Goal: Task Accomplishment & Management: Manage account settings

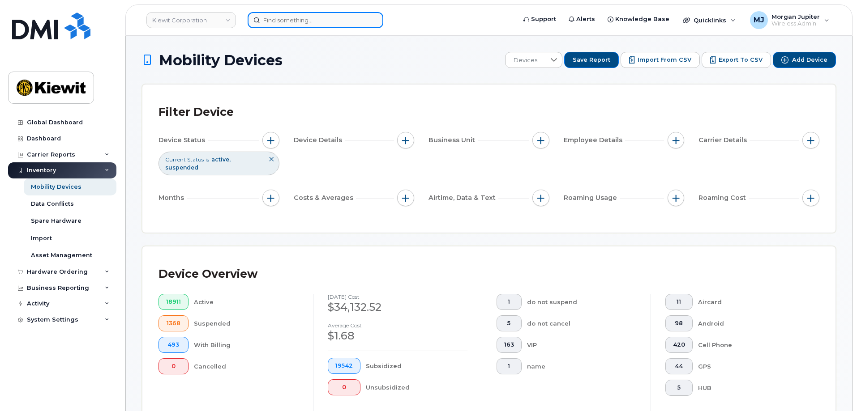
click at [273, 17] on input at bounding box center [316, 20] width 136 height 16
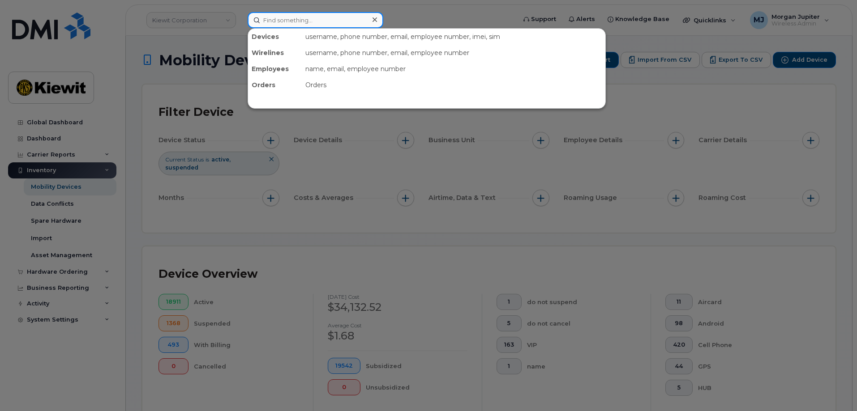
paste input "00450211"
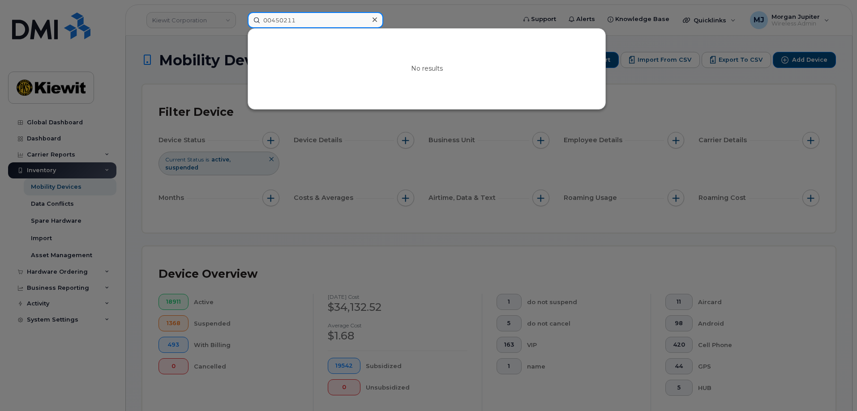
click at [273, 17] on input "00450211" at bounding box center [316, 20] width 136 height 16
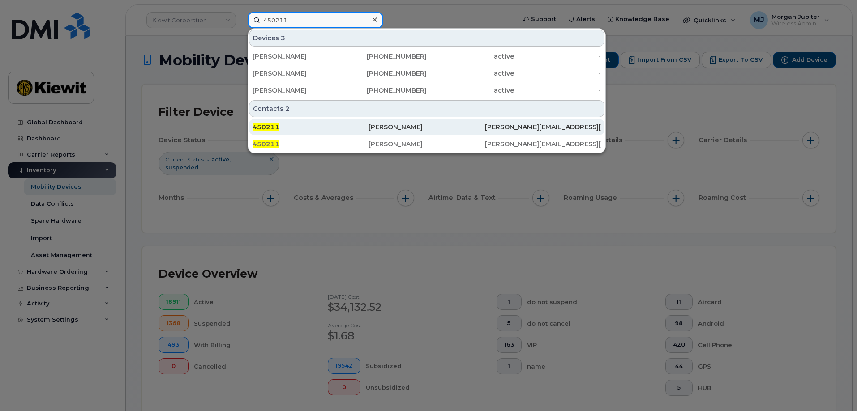
type input "450211"
click at [339, 132] on div "450211" at bounding box center [310, 127] width 116 height 16
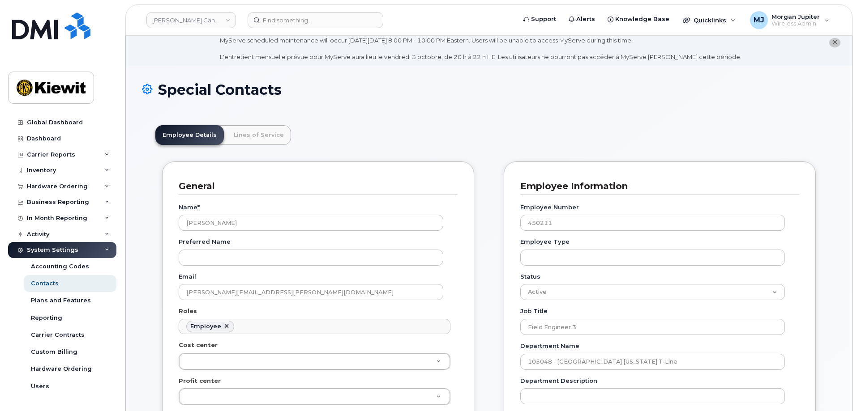
scroll to position [45, 0]
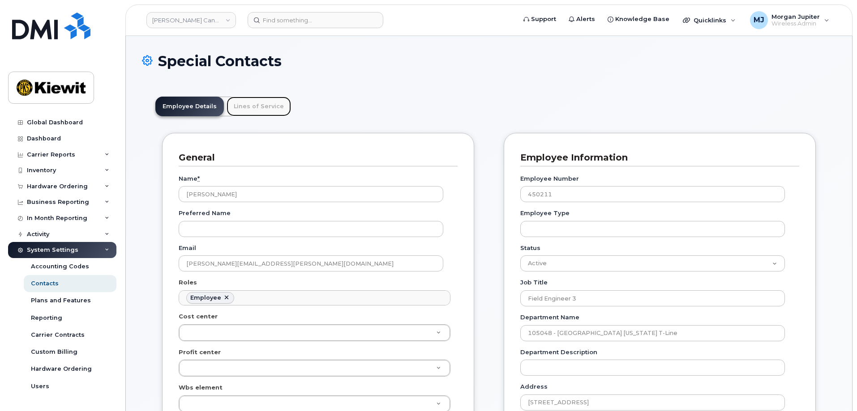
click at [268, 103] on link "Lines of Service" at bounding box center [258, 107] width 64 height 20
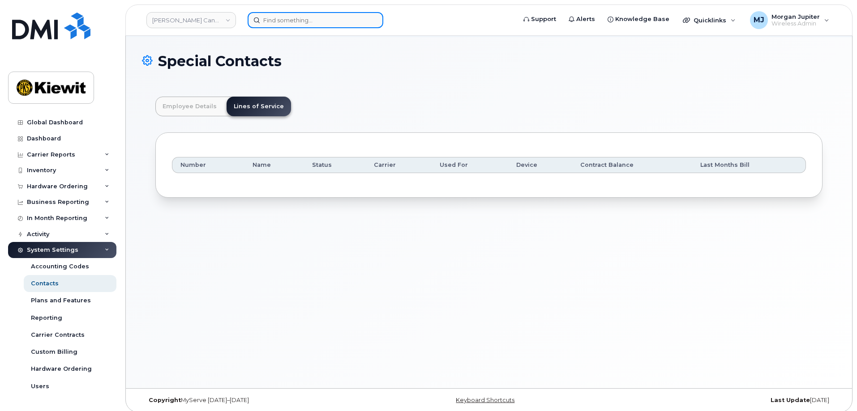
click at [279, 26] on input at bounding box center [316, 20] width 136 height 16
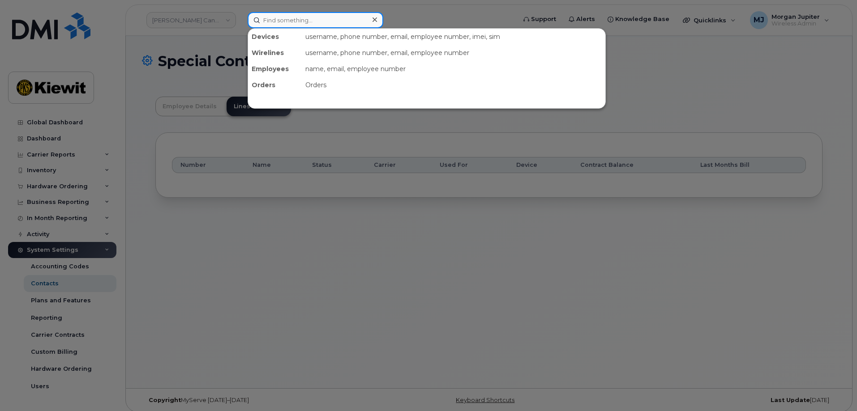
paste input "00448145"
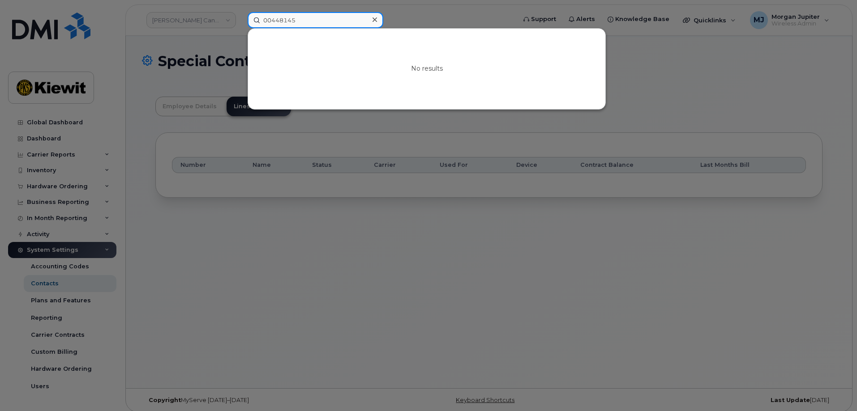
click at [268, 21] on input "00448145" at bounding box center [316, 20] width 136 height 16
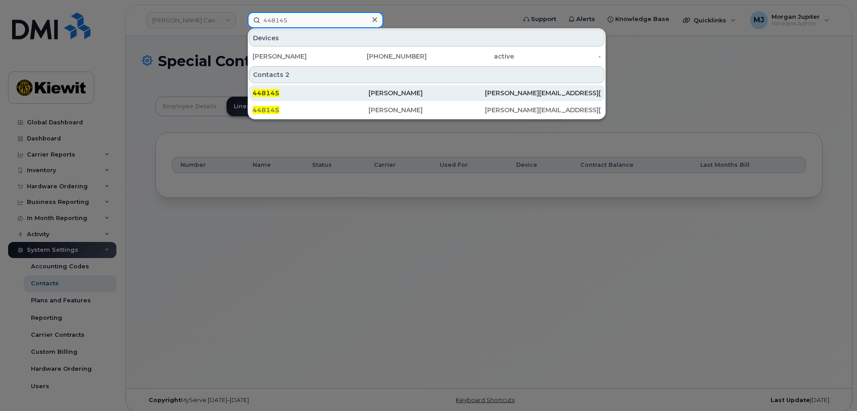
type input "448145"
click at [348, 96] on div "448145" at bounding box center [310, 93] width 116 height 9
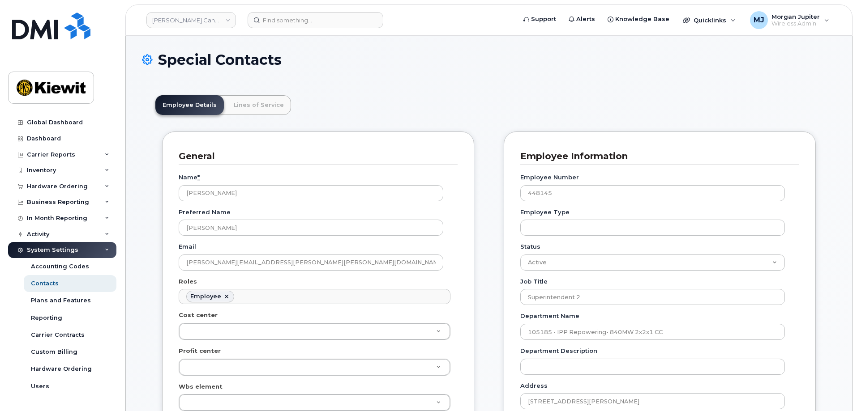
scroll to position [26, 0]
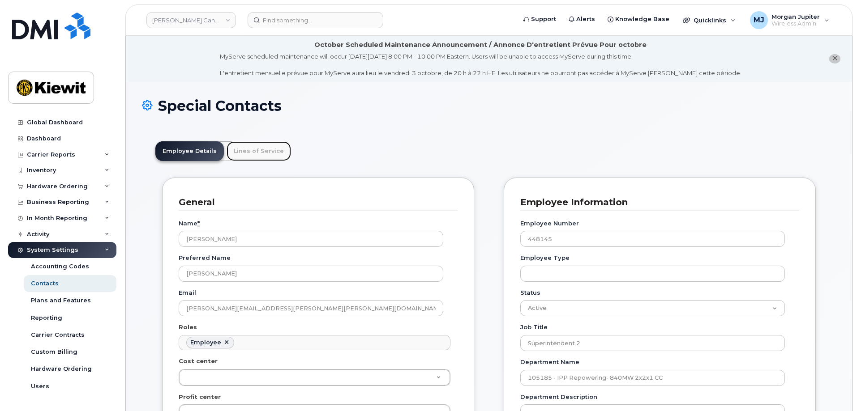
click at [259, 150] on link "Lines of Service" at bounding box center [258, 151] width 64 height 20
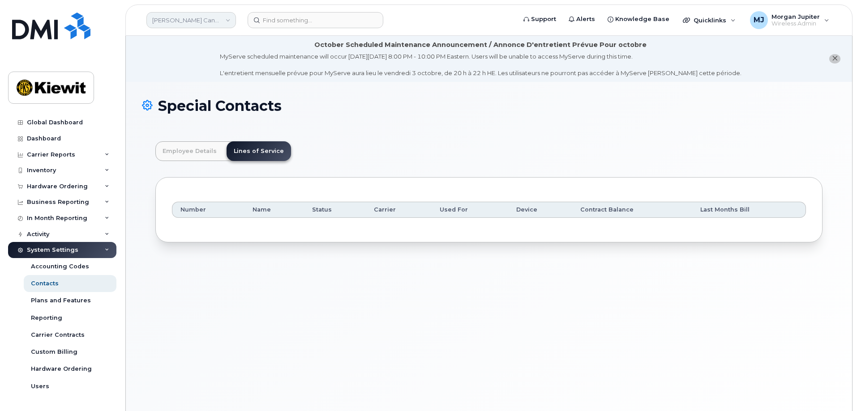
click at [218, 17] on link "[PERSON_NAME] Canada Inc" at bounding box center [191, 20] width 90 height 16
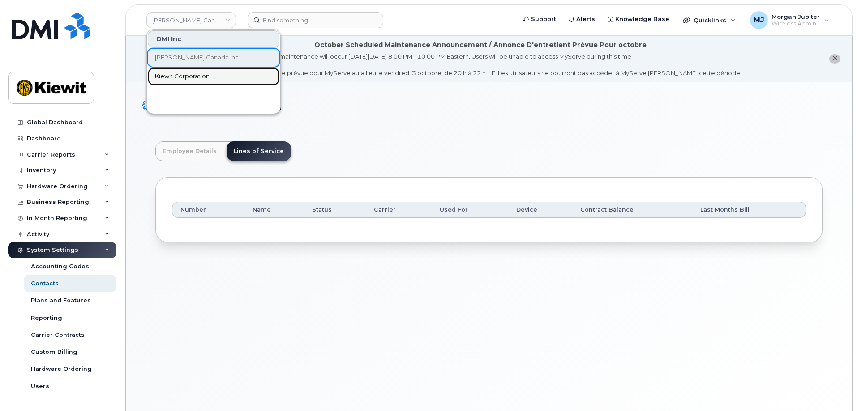
click at [218, 80] on link "Kiewit Corporation" at bounding box center [214, 77] width 132 height 18
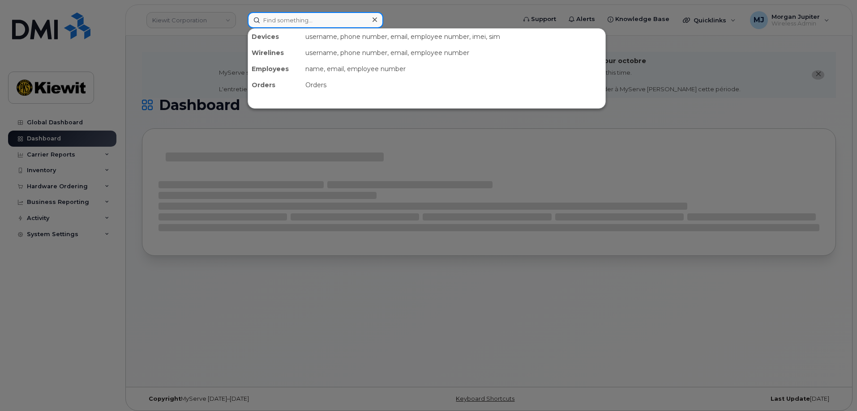
click at [311, 19] on input at bounding box center [316, 20] width 136 height 16
paste input "00448145"
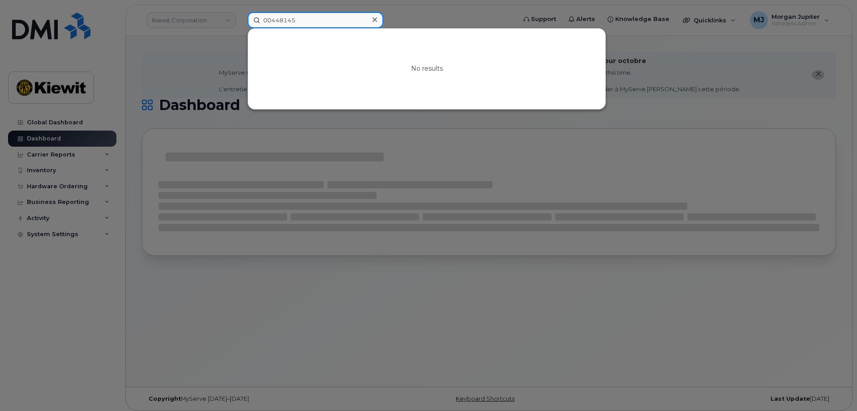
click at [273, 22] on input "00448145" at bounding box center [316, 20] width 136 height 16
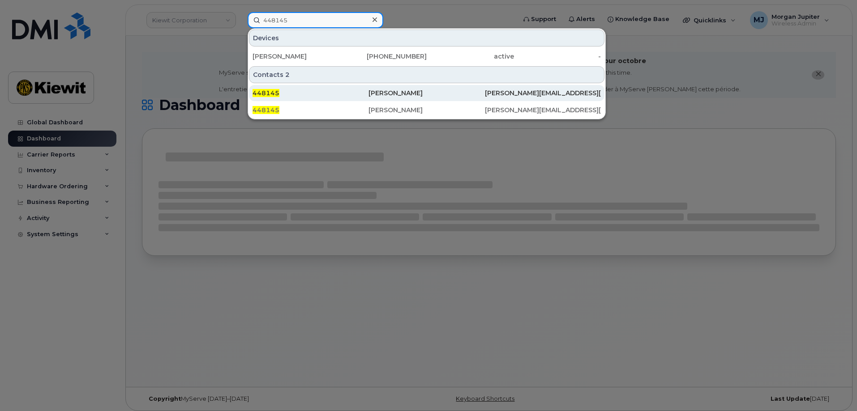
type input "448145"
click at [381, 89] on div "James Gholson" at bounding box center [426, 93] width 116 height 16
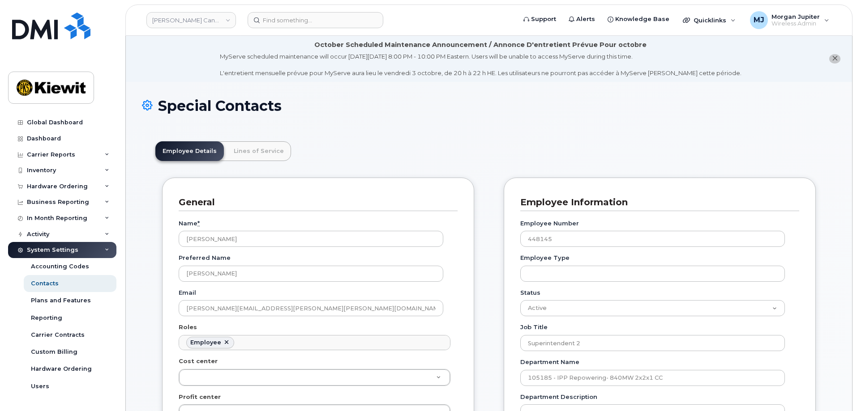
scroll to position [26, 0]
click at [239, 149] on link "Lines of Service" at bounding box center [258, 151] width 64 height 20
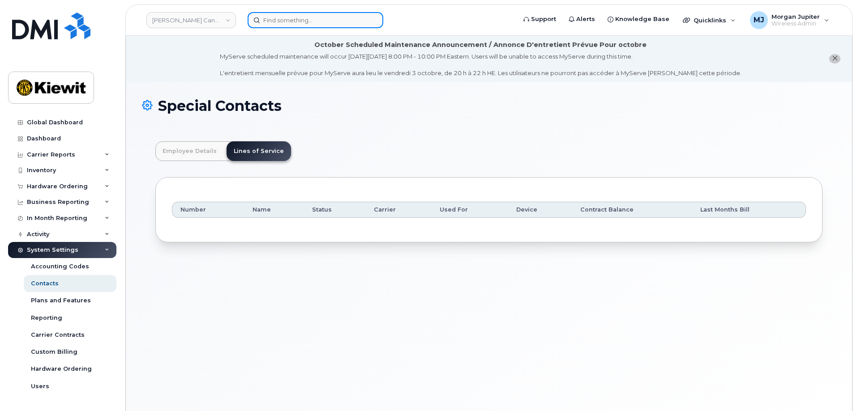
click at [295, 12] on div at bounding box center [378, 20] width 277 height 16
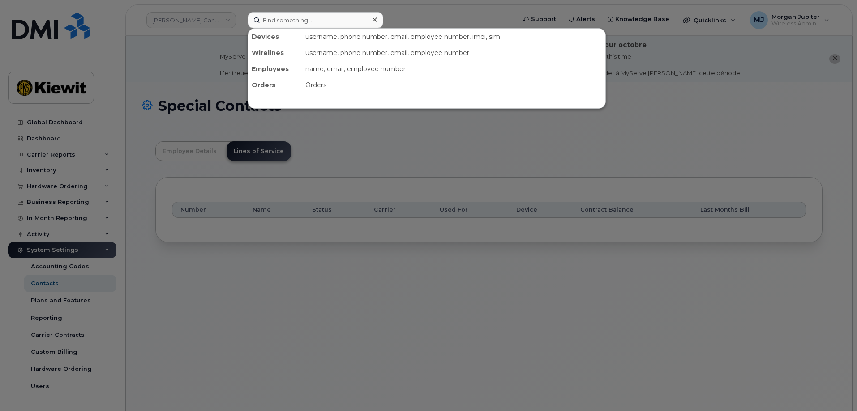
click at [234, 24] on div at bounding box center [428, 205] width 857 height 411
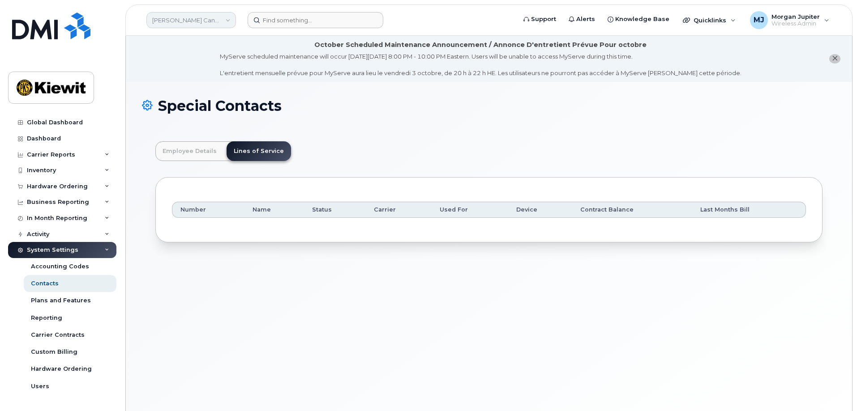
click at [225, 18] on link "[PERSON_NAME] Canada Inc" at bounding box center [191, 20] width 90 height 16
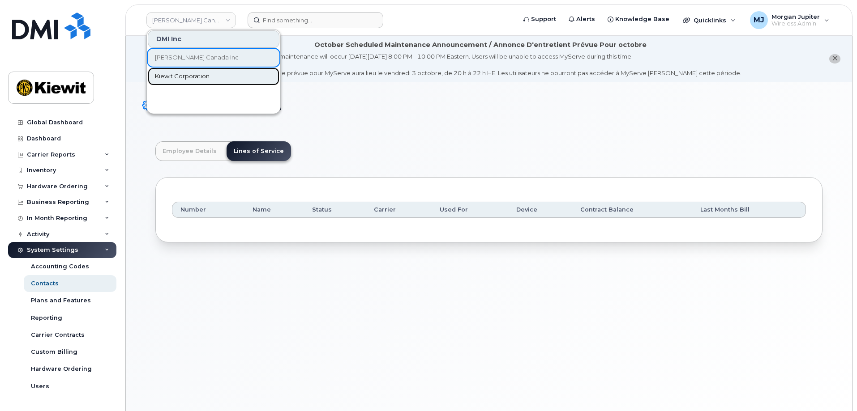
click at [231, 71] on link "Kiewit Corporation" at bounding box center [214, 77] width 132 height 18
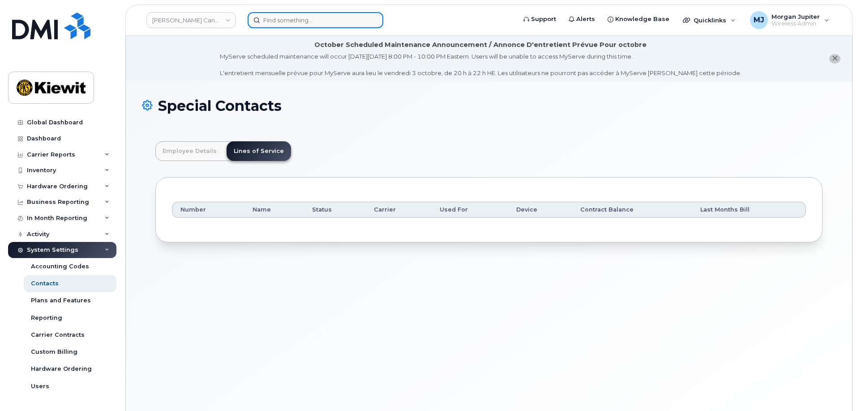
click at [316, 17] on input at bounding box center [316, 20] width 136 height 16
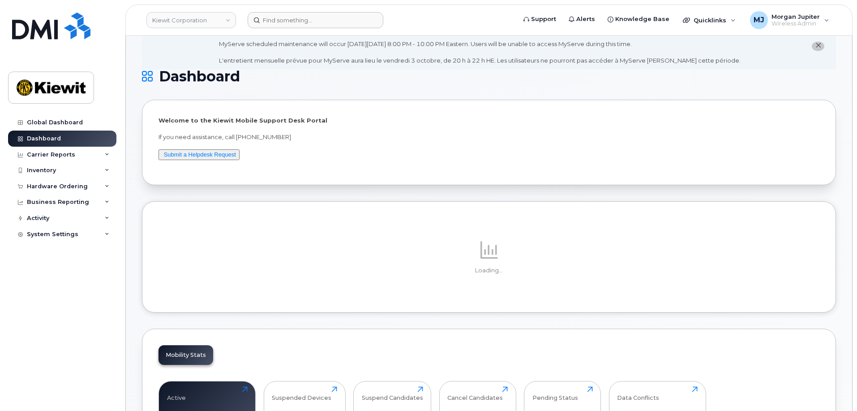
scroll to position [45, 0]
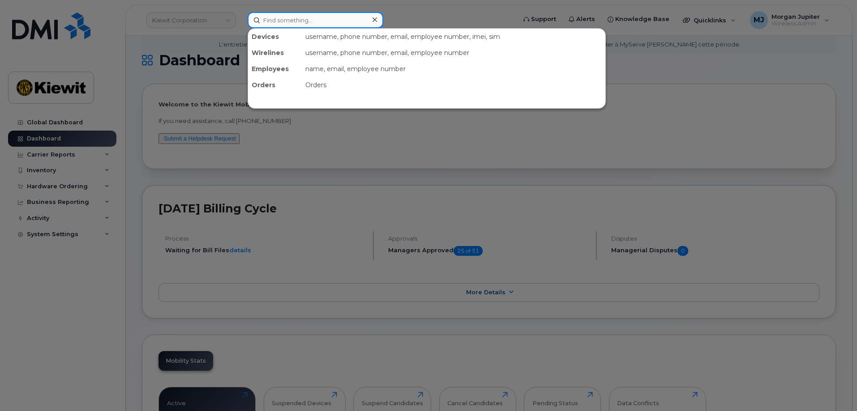
click at [316, 17] on input at bounding box center [316, 20] width 136 height 16
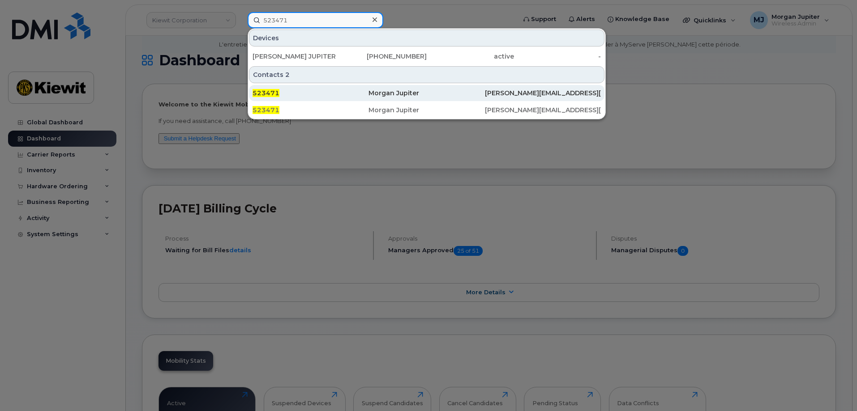
type input "523471"
click at [438, 87] on div "Morgan Jupiter" at bounding box center [426, 93] width 116 height 16
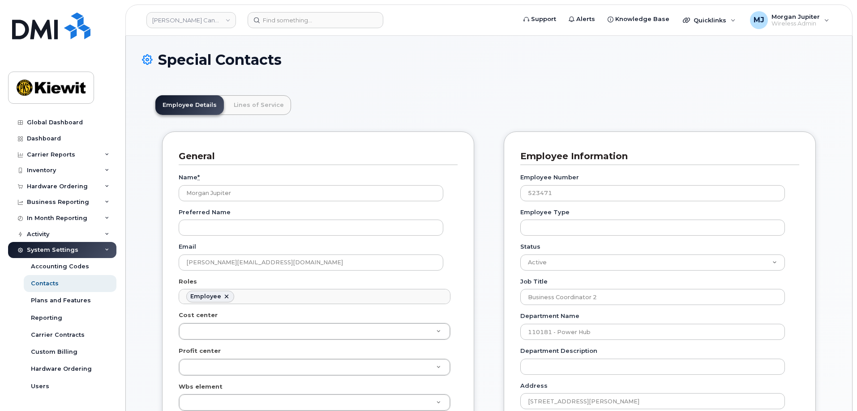
scroll to position [26, 0]
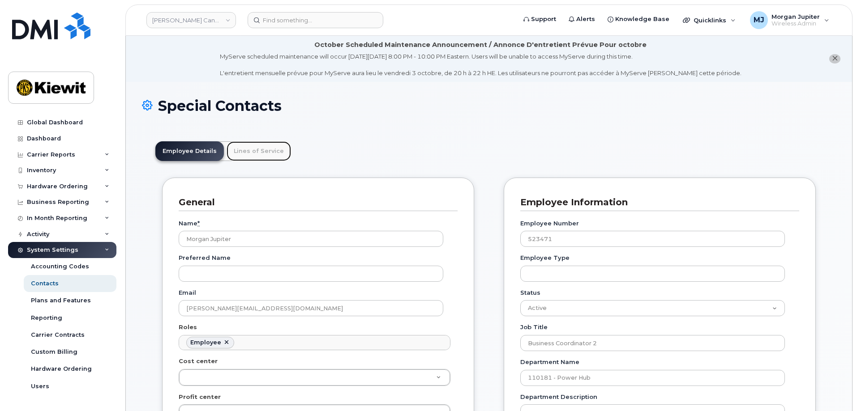
click at [270, 151] on link "Lines of Service" at bounding box center [258, 151] width 64 height 20
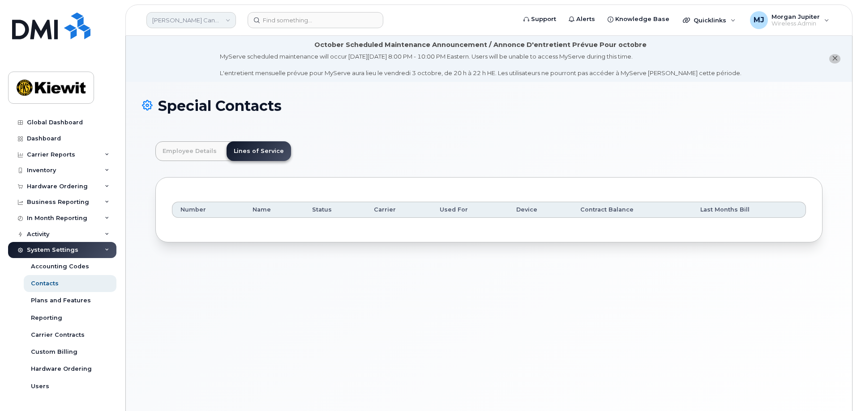
click at [206, 15] on link "Kiewit Canada Inc" at bounding box center [191, 20] width 90 height 16
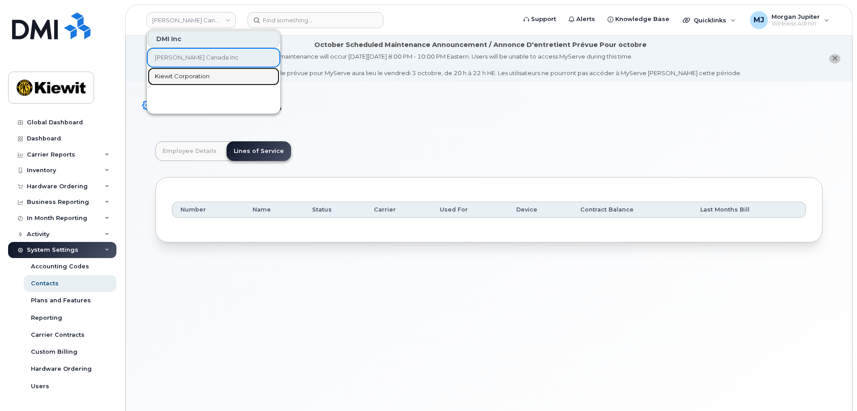
drag, startPoint x: 210, startPoint y: 72, endPoint x: 255, endPoint y: 36, distance: 57.4
click at [209, 72] on link "Kiewit Corporation" at bounding box center [214, 77] width 132 height 18
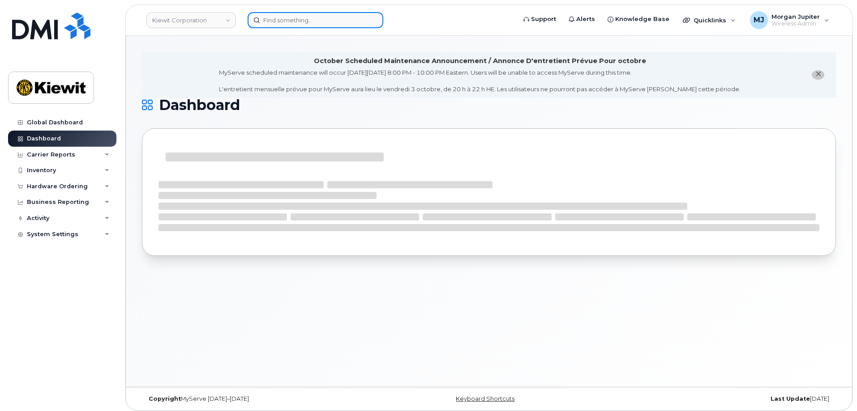
click at [285, 26] on input at bounding box center [316, 20] width 136 height 16
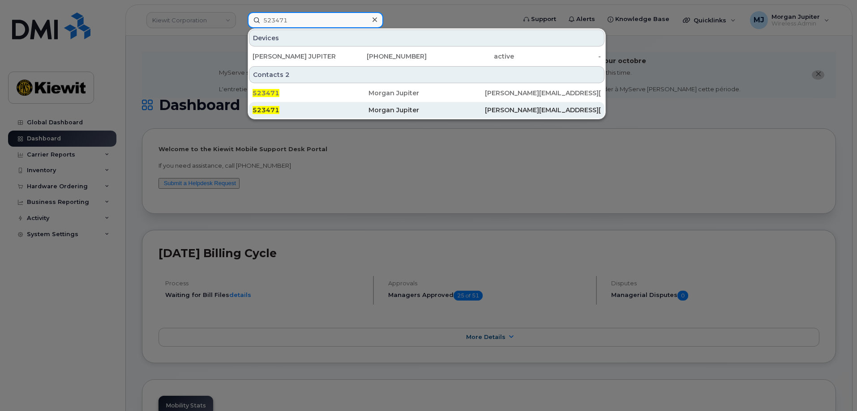
type input "523471"
click at [335, 110] on div "523471" at bounding box center [310, 110] width 116 height 9
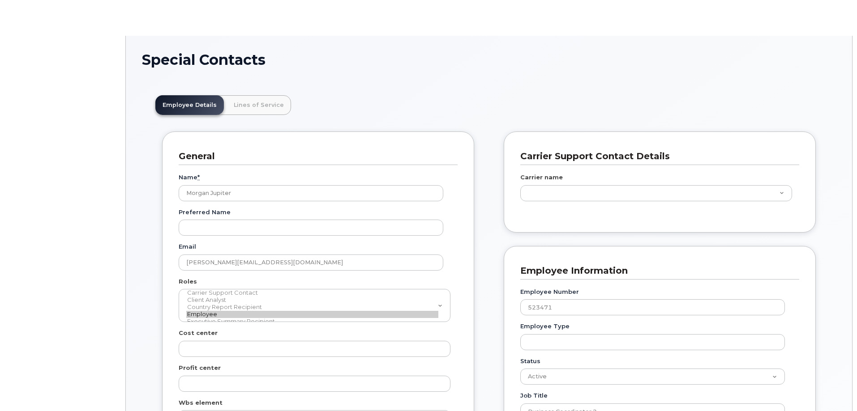
scroll to position [26, 0]
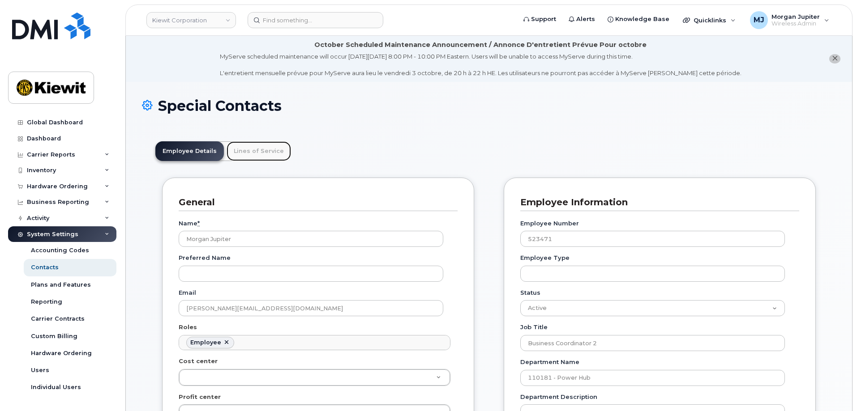
click at [265, 154] on link "Lines of Service" at bounding box center [258, 151] width 64 height 20
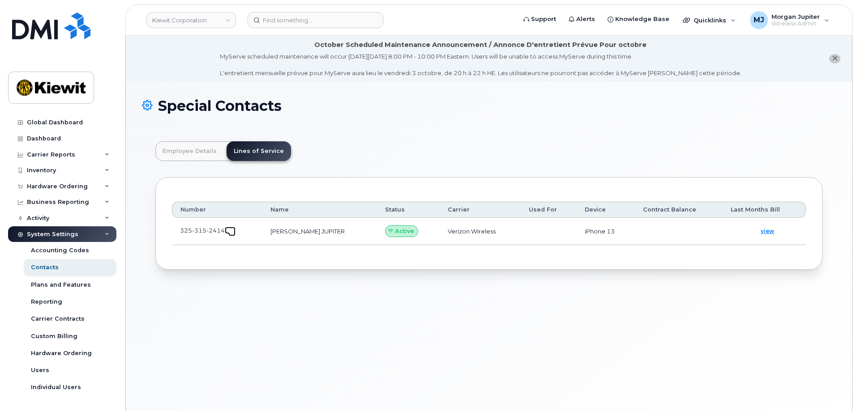
click at [231, 232] on span at bounding box center [231, 232] width 7 height 7
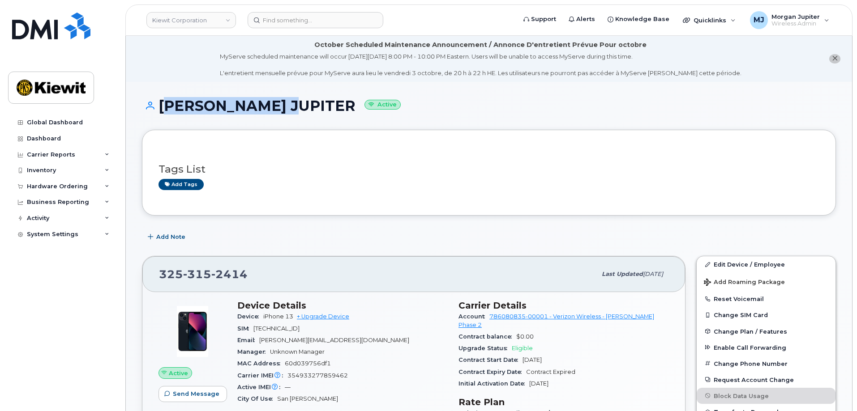
drag, startPoint x: 160, startPoint y: 107, endPoint x: 299, endPoint y: 116, distance: 139.0
click at [299, 116] on div "MORGAN JUPITER Active" at bounding box center [489, 114] width 694 height 32
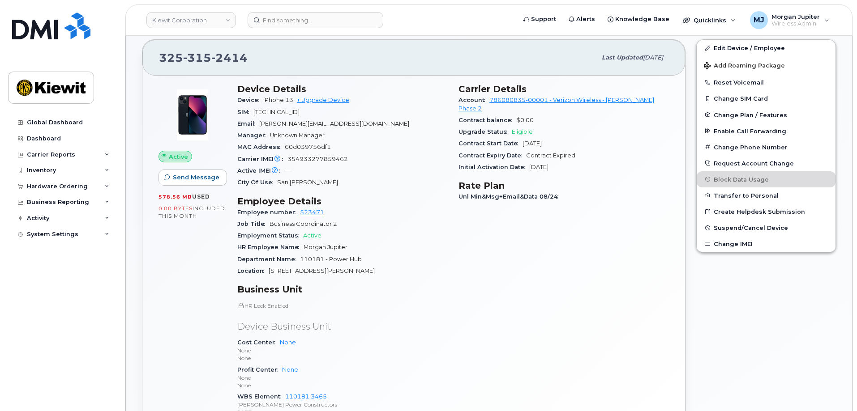
scroll to position [269, 0]
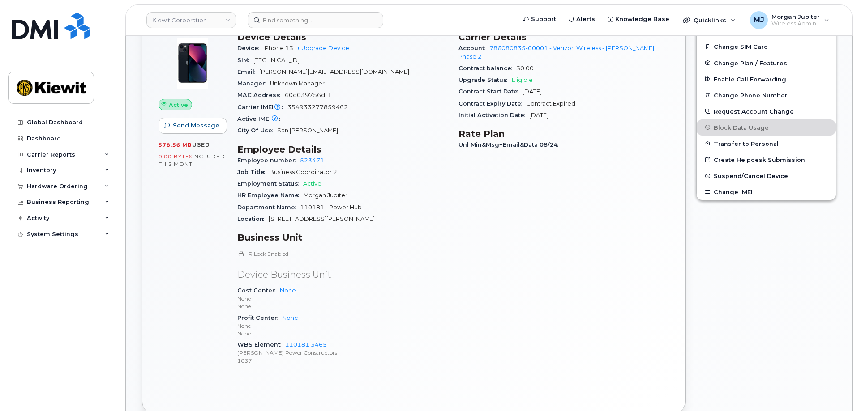
click at [398, 218] on div "Location 8900 Renner Blvd" at bounding box center [342, 220] width 210 height 12
drag, startPoint x: 238, startPoint y: 197, endPoint x: 367, endPoint y: 195, distance: 129.4
click at [367, 195] on div "HR Employee Name Morgan Jupiter" at bounding box center [342, 196] width 210 height 12
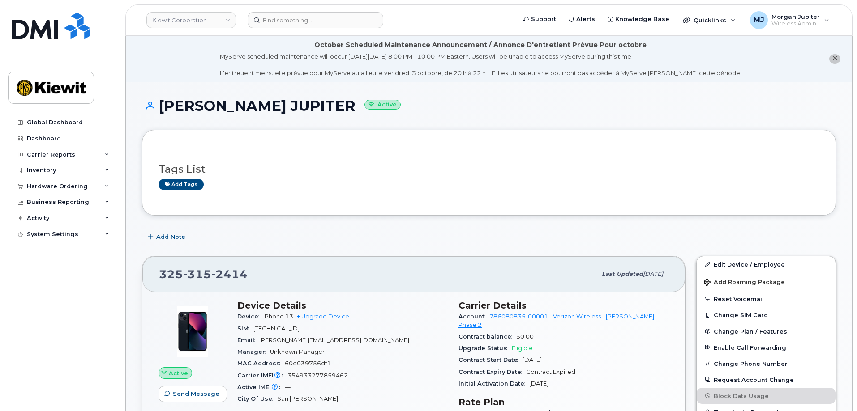
scroll to position [45, 0]
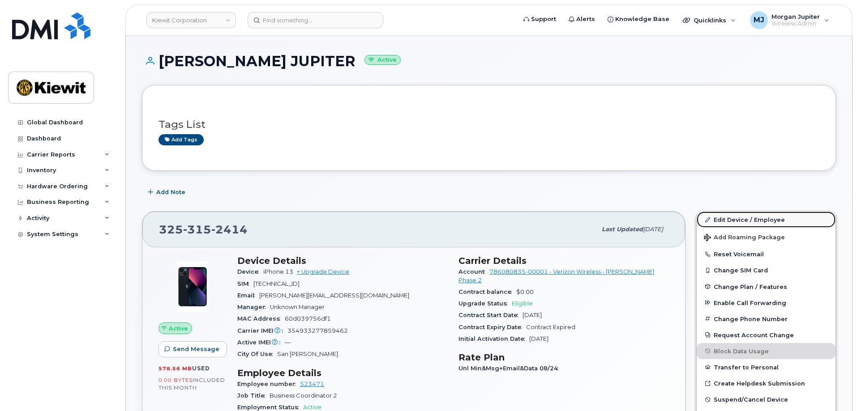
click at [750, 219] on link "Edit Device / Employee" at bounding box center [765, 220] width 139 height 16
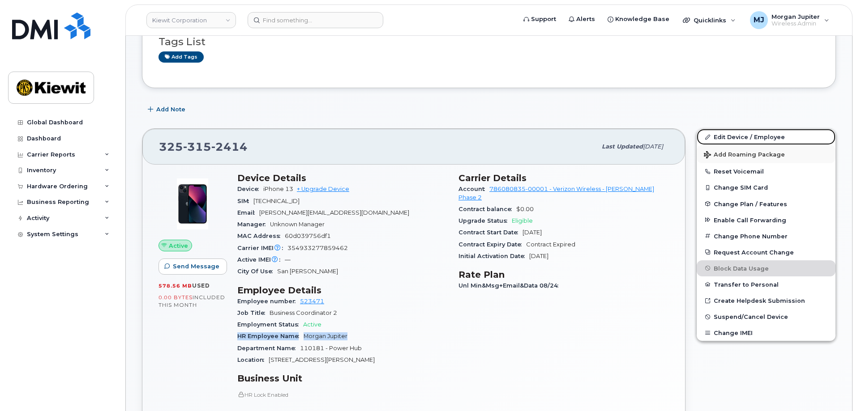
scroll to position [134, 0]
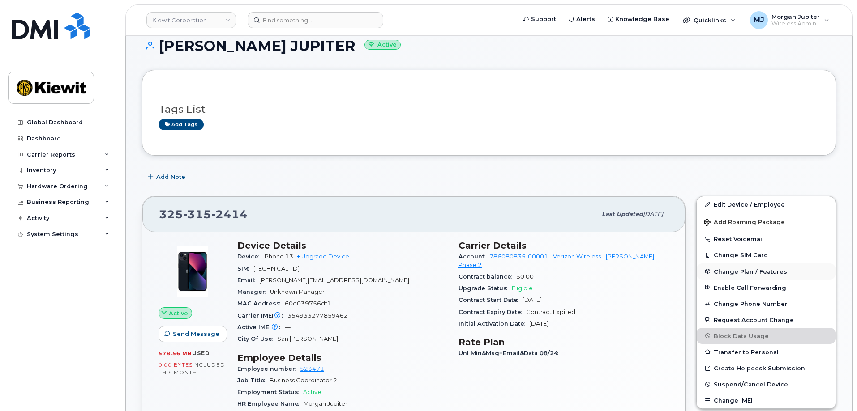
scroll to position [179, 0]
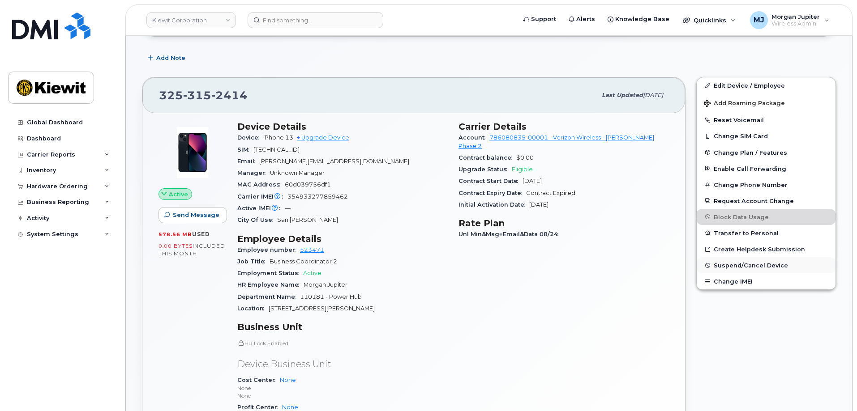
click at [763, 265] on span "Suspend/Cancel Device" at bounding box center [750, 265] width 74 height 7
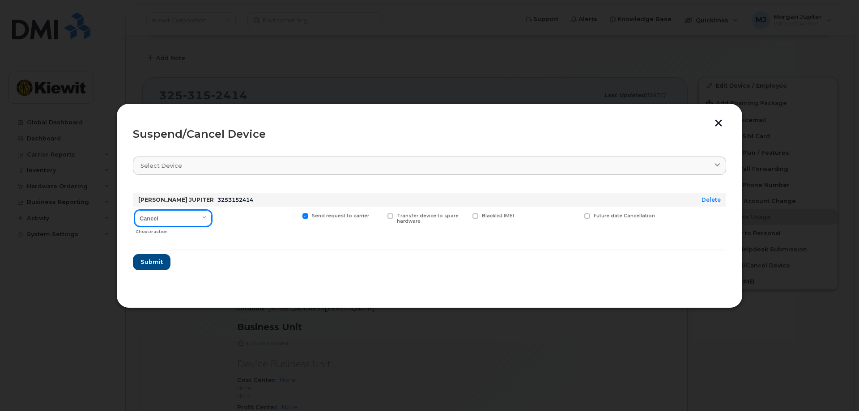
click at [204, 217] on select "Cancel Suspend - Reduced Rate Suspend - Full Rate Suspend - Lost Device/Stolen …" at bounding box center [173, 218] width 77 height 16
click at [291, 226] on div at bounding box center [257, 223] width 83 height 32
click at [723, 120] on button "button" at bounding box center [718, 124] width 13 height 9
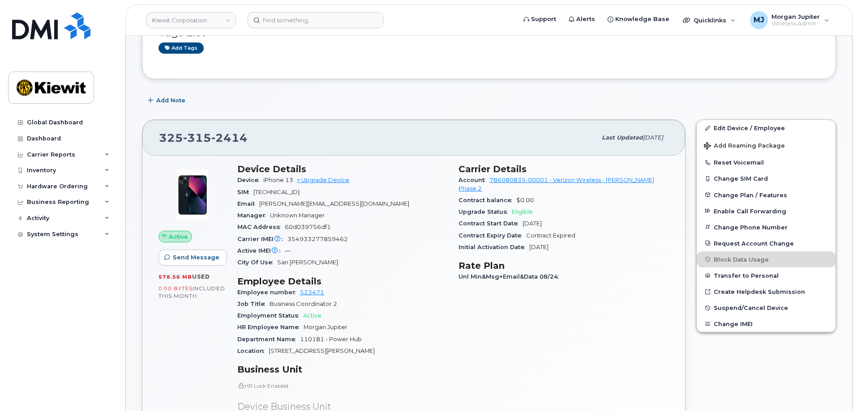
scroll to position [90, 0]
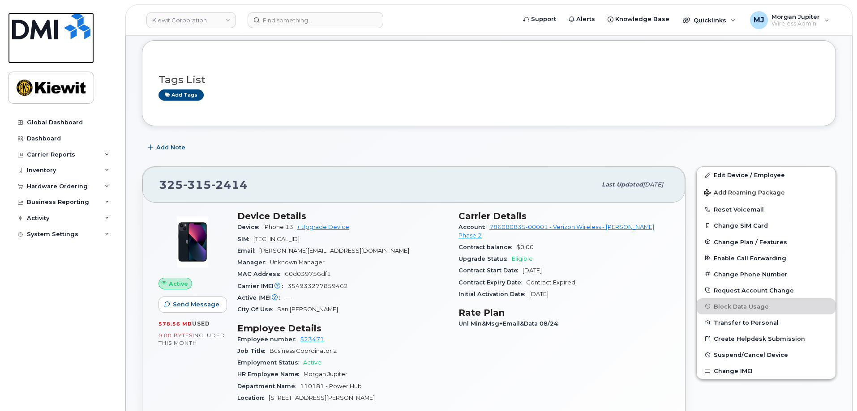
click at [86, 34] on img at bounding box center [51, 26] width 78 height 27
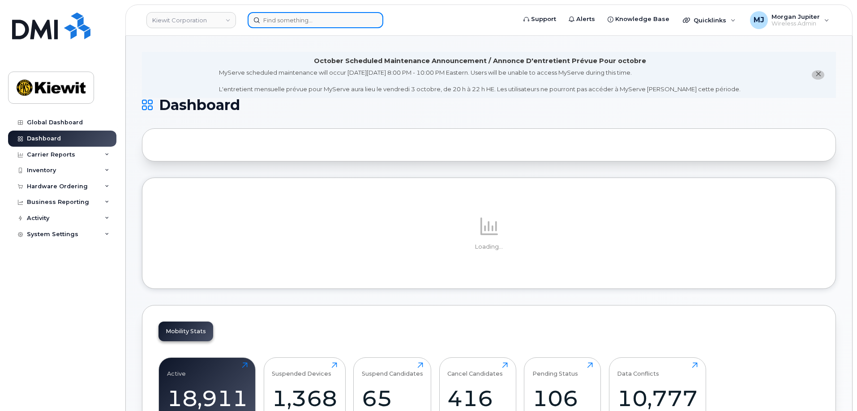
click at [300, 21] on input at bounding box center [316, 20] width 136 height 16
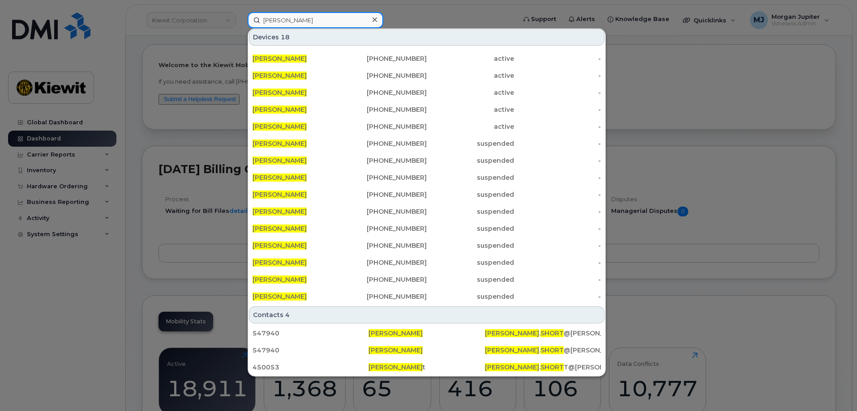
scroll to position [224, 0]
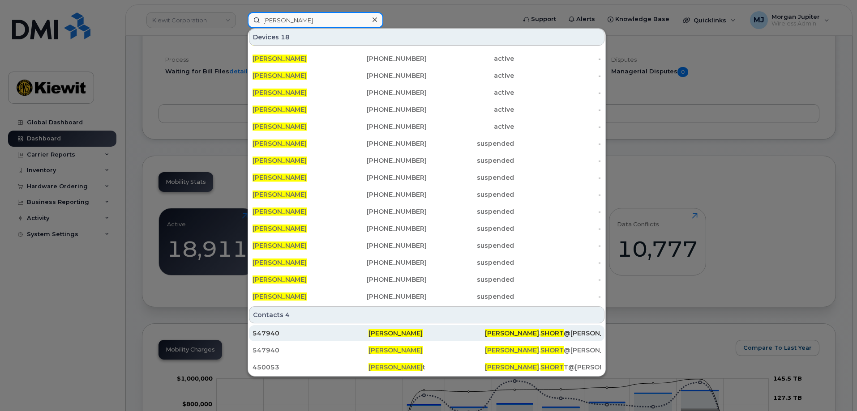
type input "[PERSON_NAME]"
click at [416, 336] on div "[PERSON_NAME]" at bounding box center [426, 333] width 116 height 9
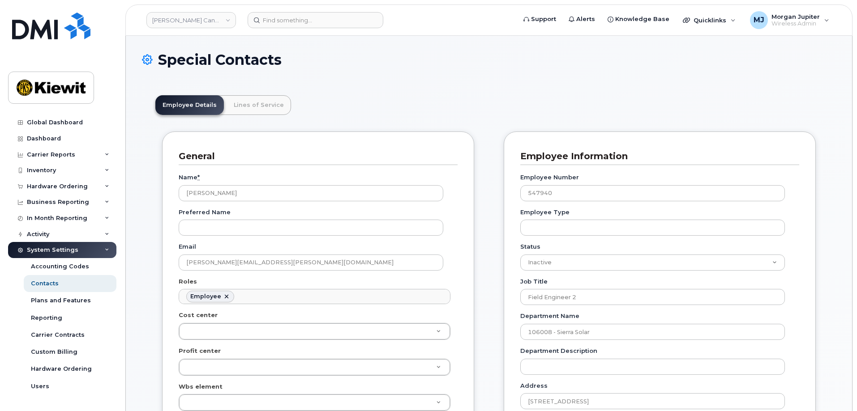
scroll to position [26, 0]
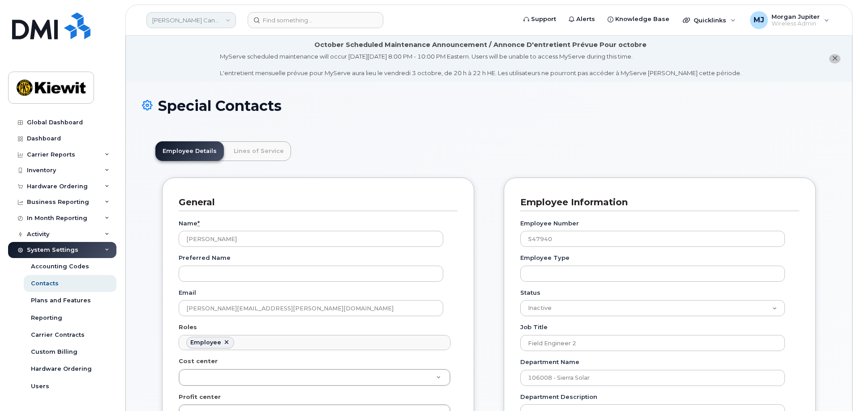
click at [217, 21] on link "Kiewit Canada Inc" at bounding box center [191, 20] width 90 height 16
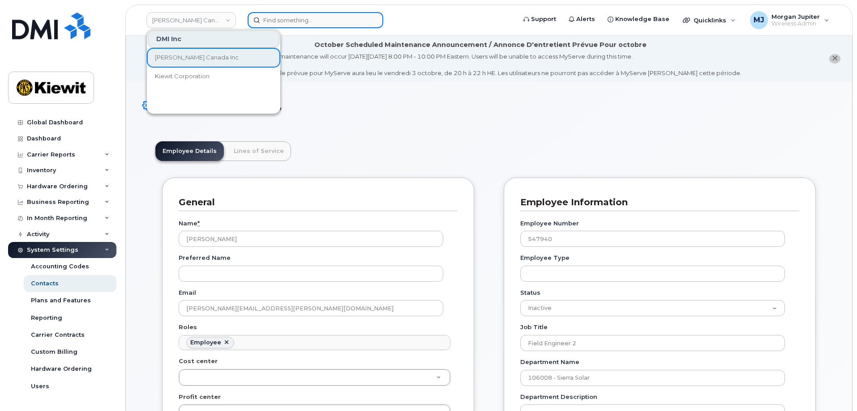
click at [354, 22] on input at bounding box center [316, 20] width 136 height 16
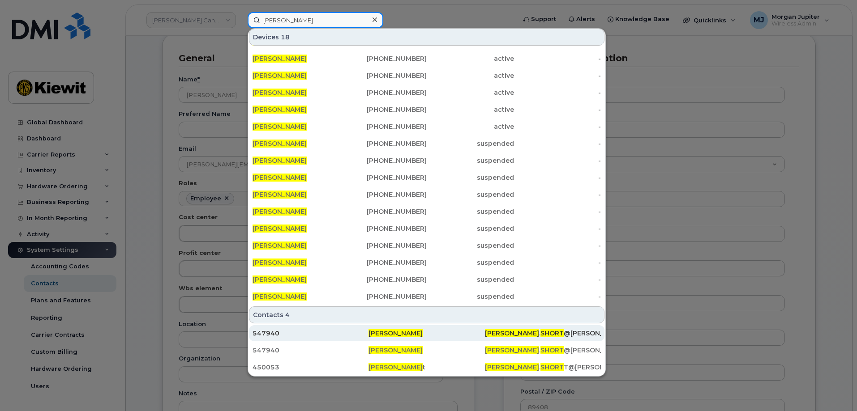
scroll to position [224, 0]
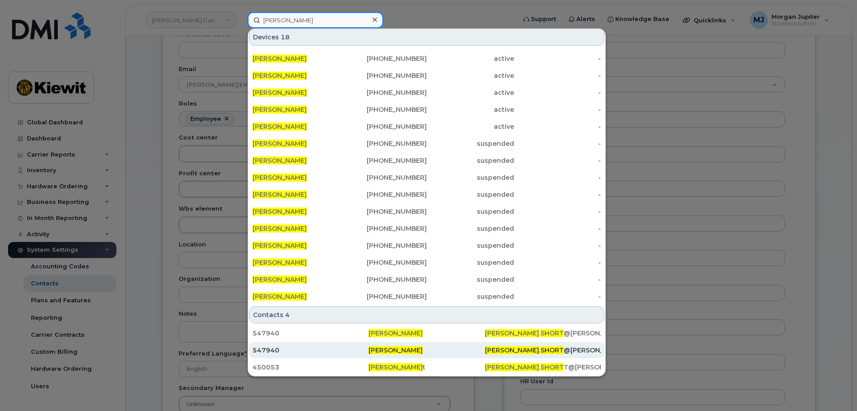
type input "[PERSON_NAME]"
click at [382, 356] on div "[PERSON_NAME]" at bounding box center [426, 350] width 116 height 16
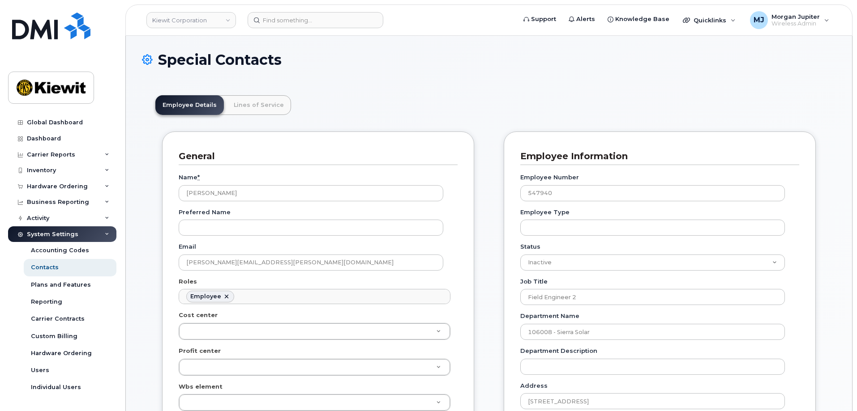
scroll to position [26, 0]
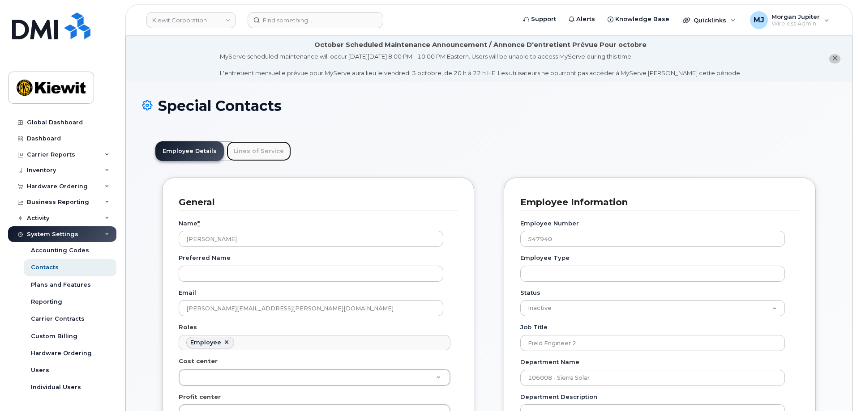
click at [231, 145] on link "Lines of Service" at bounding box center [258, 151] width 64 height 20
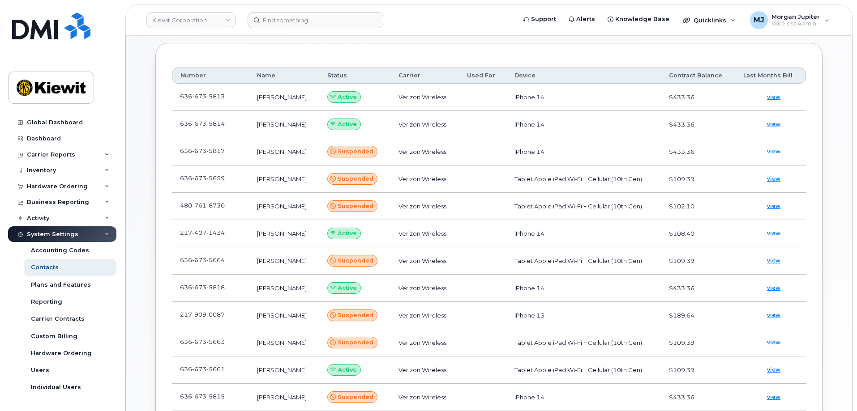
scroll to position [0, 0]
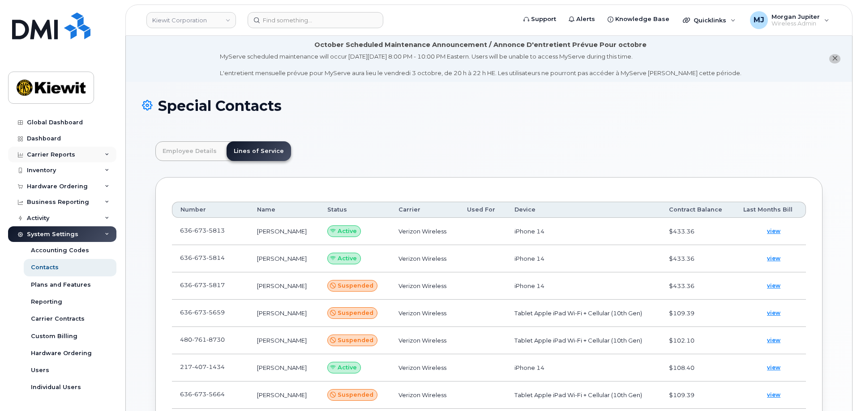
click at [86, 158] on div "Carrier Reports" at bounding box center [62, 155] width 108 height 16
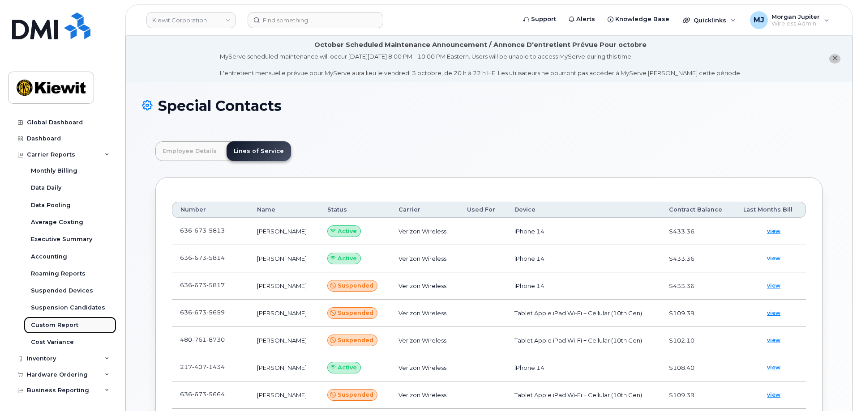
click at [58, 325] on div "Custom Report" at bounding box center [54, 325] width 47 height 8
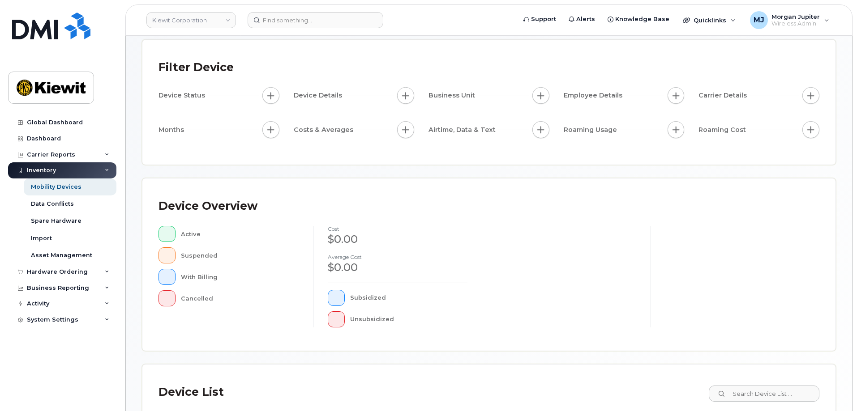
scroll to position [28, 0]
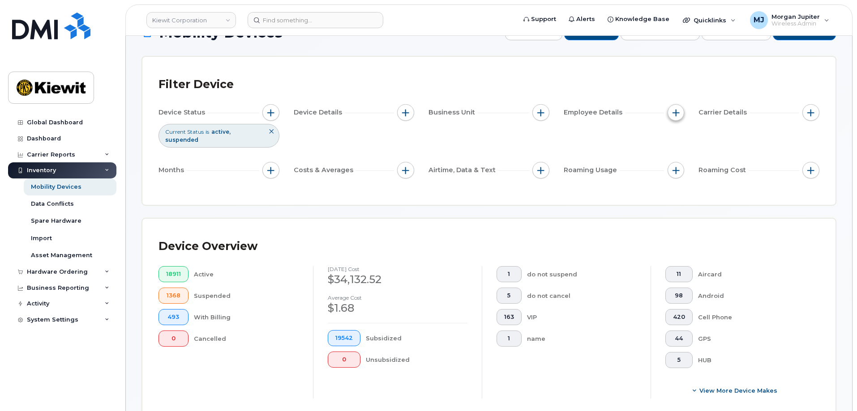
click at [671, 113] on button "button" at bounding box center [675, 112] width 17 height 17
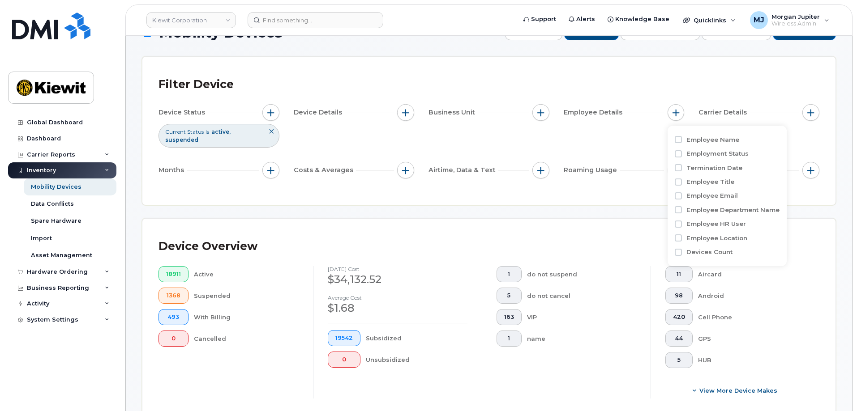
click at [730, 140] on label "Employee Name" at bounding box center [712, 140] width 53 height 9
click at [682, 140] on input "Employee Name" at bounding box center [678, 139] width 7 height 7
checkbox input "true"
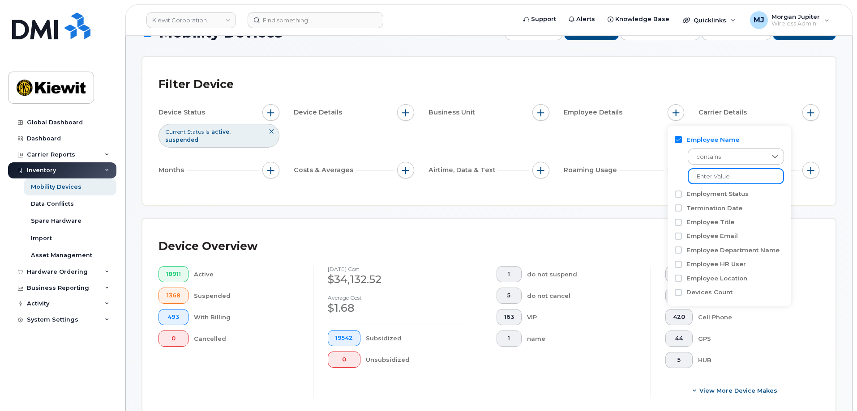
click at [719, 175] on input at bounding box center [736, 176] width 96 height 16
type input "michael short"
click at [607, 193] on div "Filter Device Device Status Current Status is active suspended Device Details B…" at bounding box center [488, 131] width 693 height 148
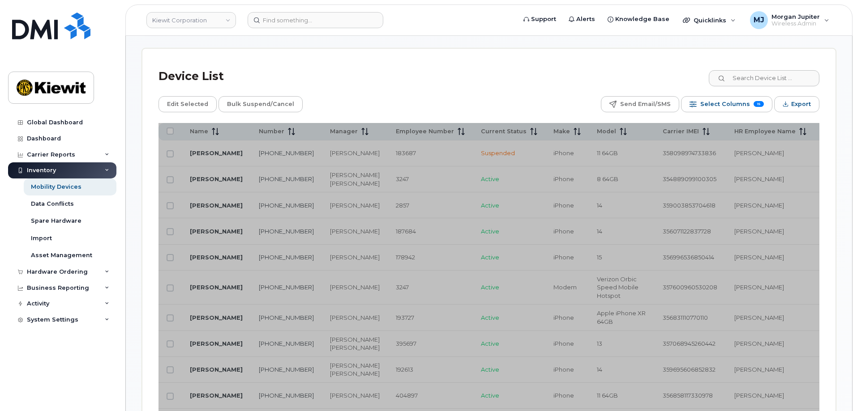
scroll to position [431, 0]
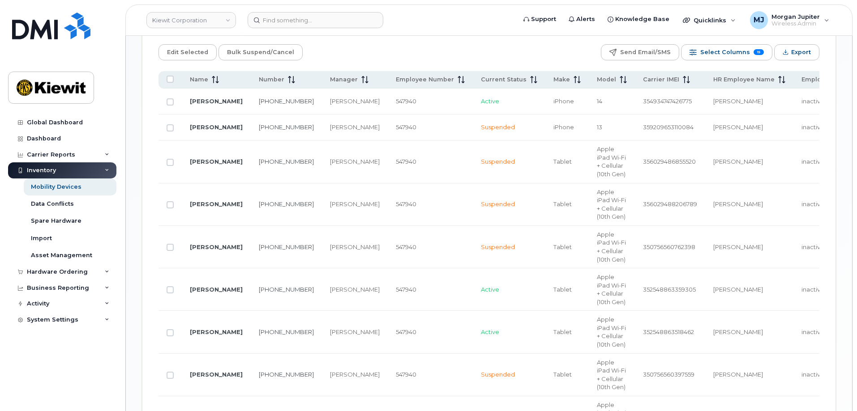
scroll to position [431, 0]
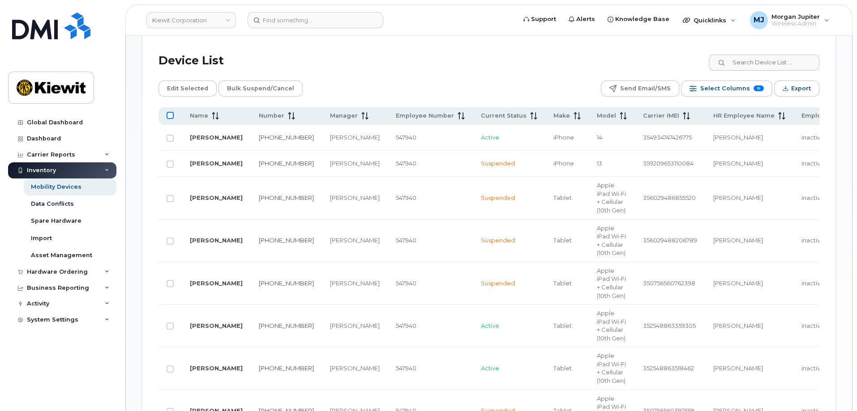
click at [173, 115] on input "All items unselected" at bounding box center [170, 115] width 7 height 7
checkbox input "true"
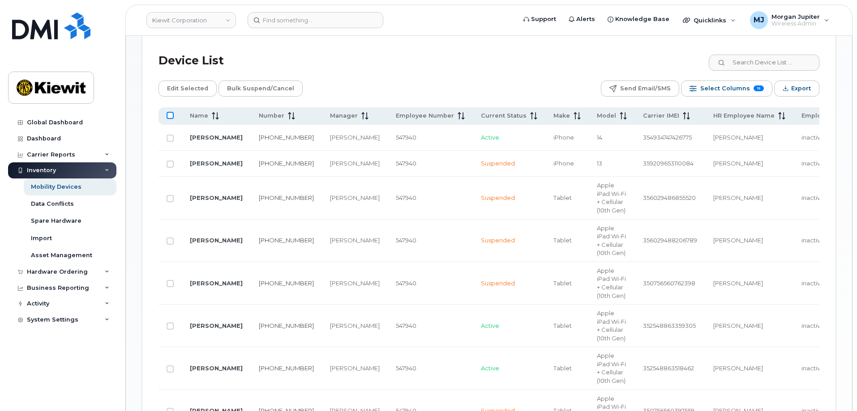
checkbox input "true"
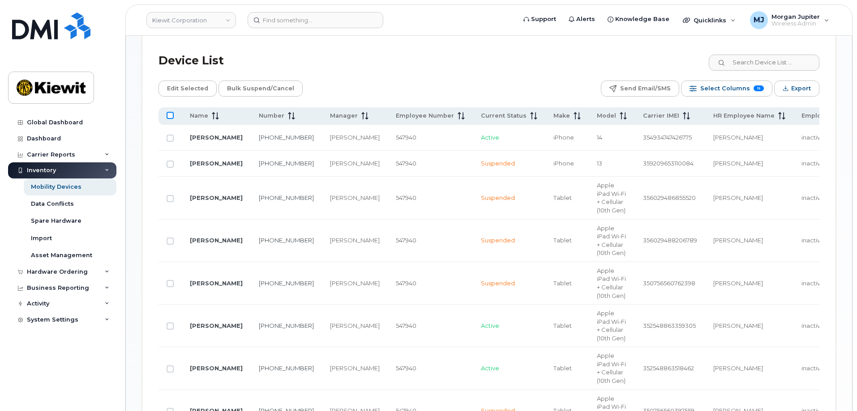
checkbox input "true"
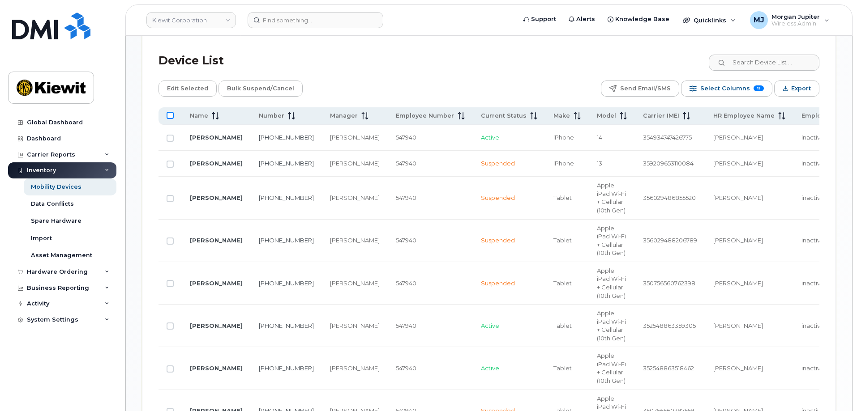
checkbox input "true"
click at [172, 115] on input "All items selected" at bounding box center [170, 115] width 7 height 7
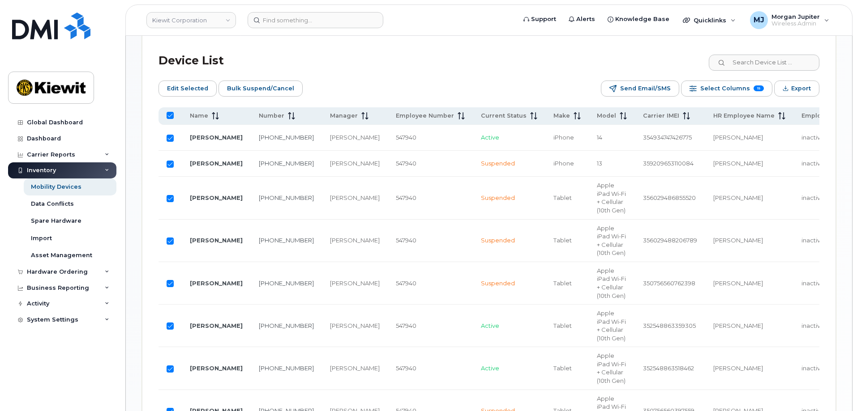
checkbox input "false"
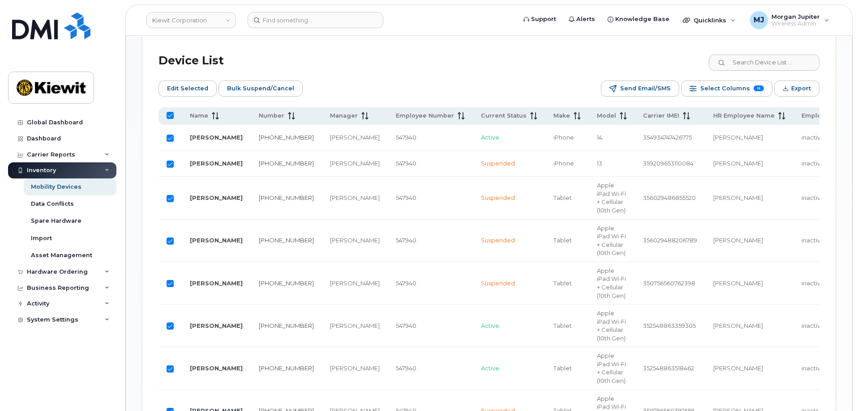
checkbox input "false"
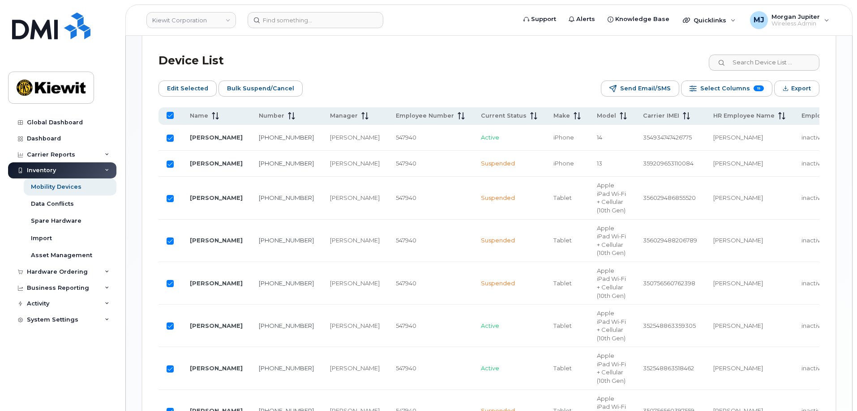
checkbox input "false"
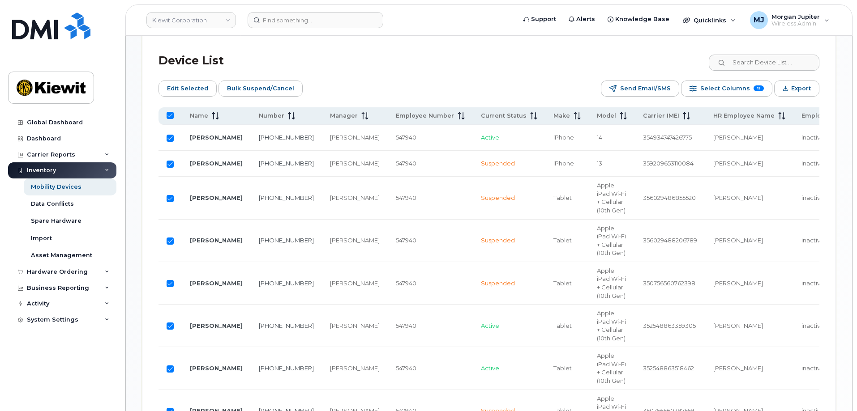
checkbox input "false"
drag, startPoint x: 171, startPoint y: 166, endPoint x: 175, endPoint y: 194, distance: 28.6
click at [171, 165] on input "Row Unselected" at bounding box center [170, 164] width 7 height 7
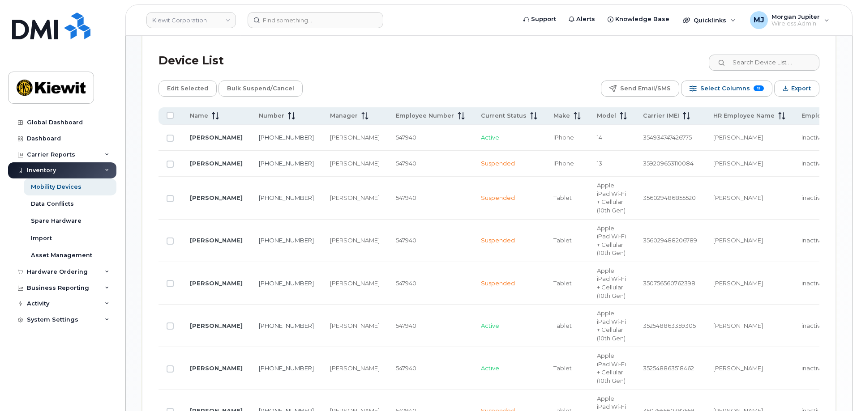
checkbox input "true"
click at [169, 202] on input "Row Unselected" at bounding box center [170, 198] width 7 height 7
checkbox input "true"
click at [171, 245] on input "Row Unselected" at bounding box center [170, 241] width 7 height 7
checkbox input "true"
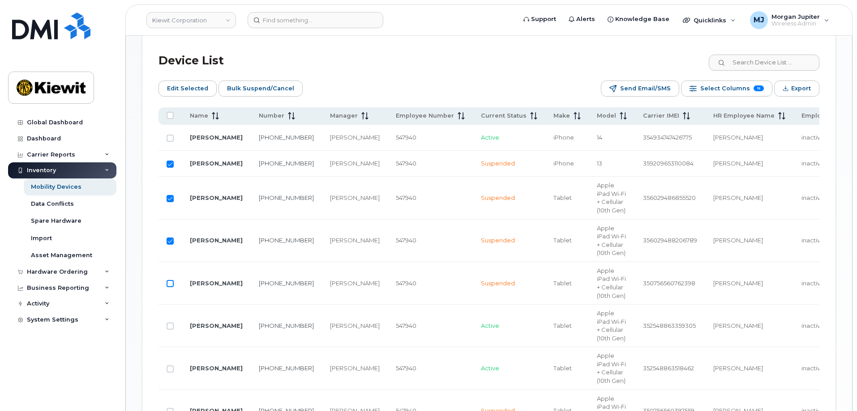
click at [170, 287] on input "Row Unselected" at bounding box center [170, 283] width 7 height 7
checkbox input "true"
click at [172, 330] on input "Row Unselected" at bounding box center [170, 326] width 7 height 7
checkbox input "true"
click at [187, 85] on span "Edit Selected" at bounding box center [187, 88] width 41 height 13
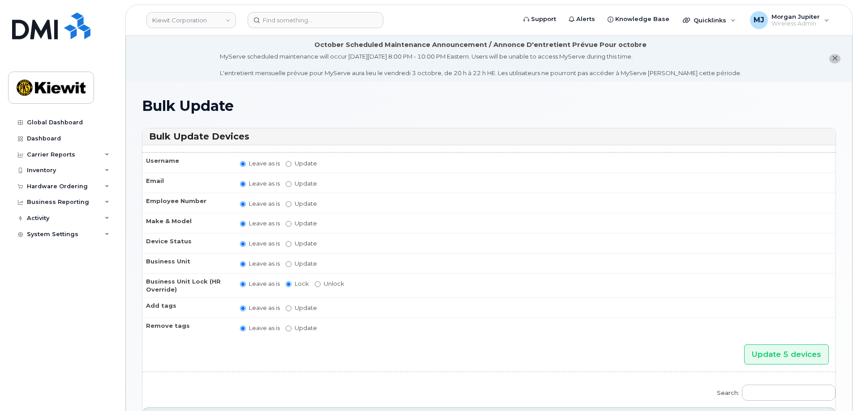
scroll to position [45, 0]
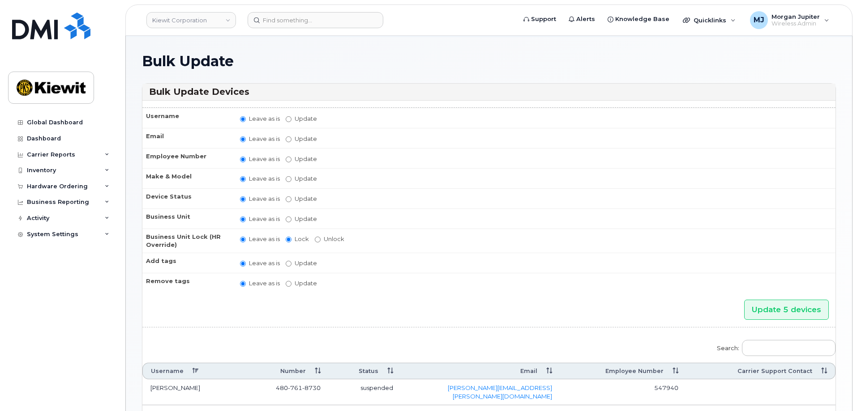
click at [297, 217] on label "Update" at bounding box center [301, 219] width 31 height 9
click at [291, 217] on input "Update" at bounding box center [289, 220] width 6 height 6
radio input "true"
radio input "false"
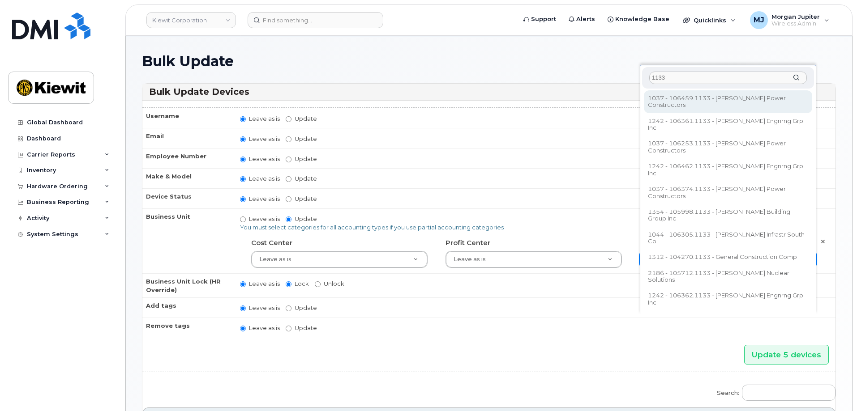
type input "1133"
type input "35545296"
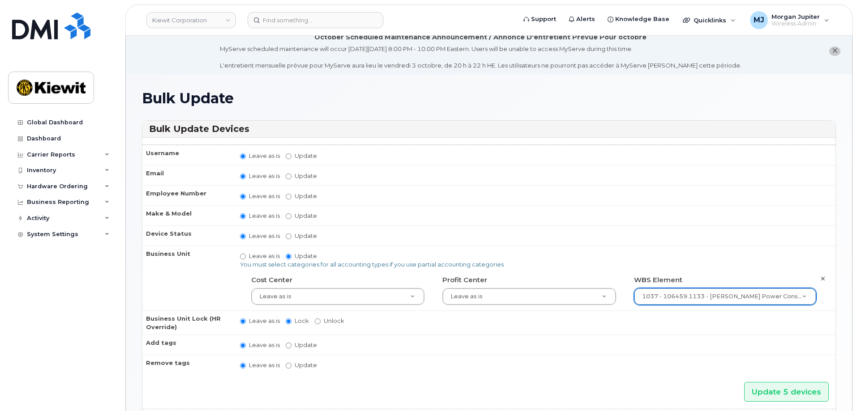
scroll to position [4, 0]
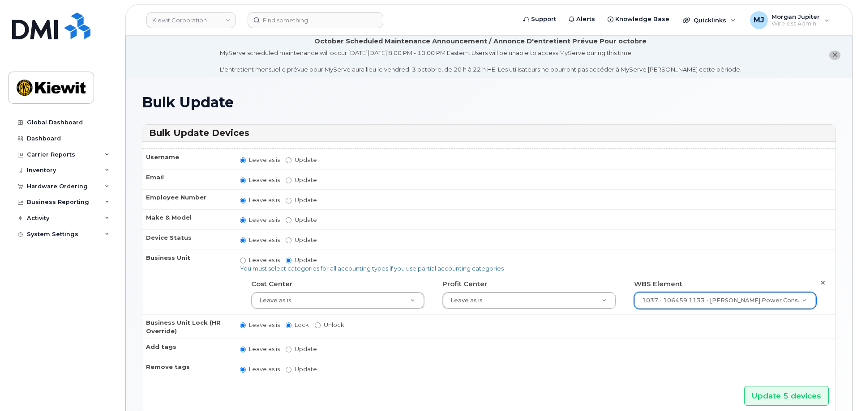
click at [274, 262] on label "Leave as is" at bounding box center [260, 260] width 40 height 9
click at [246, 262] on input "Leave as is" at bounding box center [243, 261] width 6 height 6
radio input "true"
radio input "false"
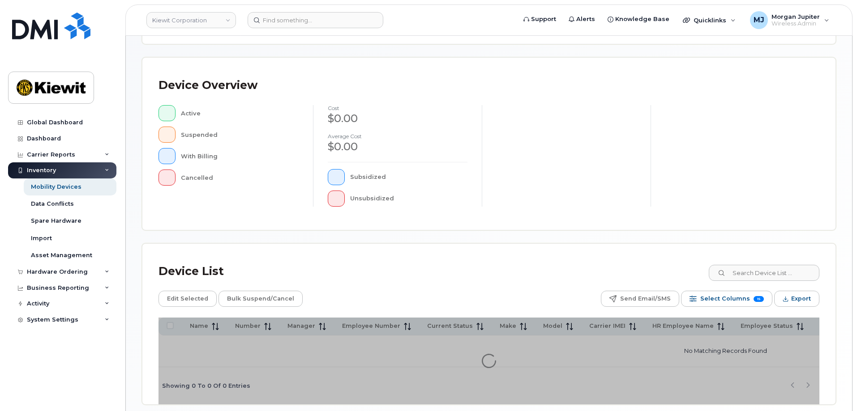
scroll to position [207, 0]
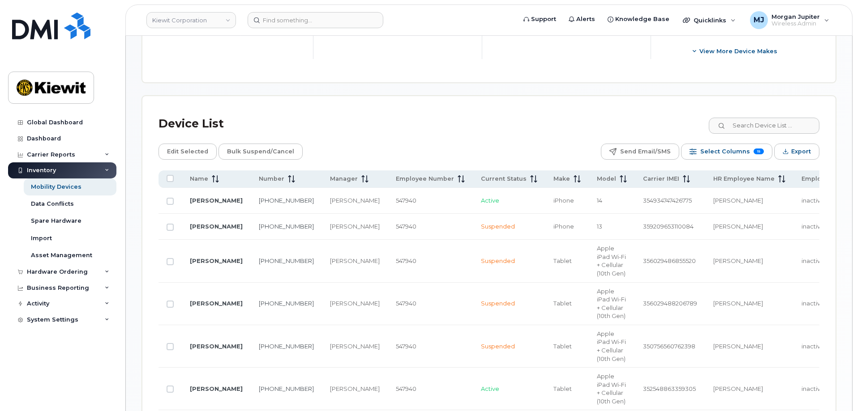
scroll to position [386, 0]
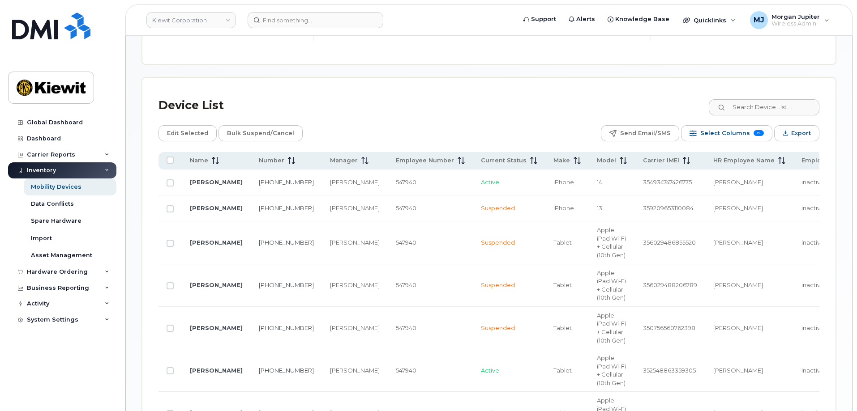
click at [177, 240] on td at bounding box center [169, 243] width 23 height 43
click at [169, 243] on input "Row Unselected" at bounding box center [170, 243] width 7 height 7
checkbox input "true"
click at [170, 290] on input "Row Unselected" at bounding box center [170, 285] width 7 height 7
checkbox input "true"
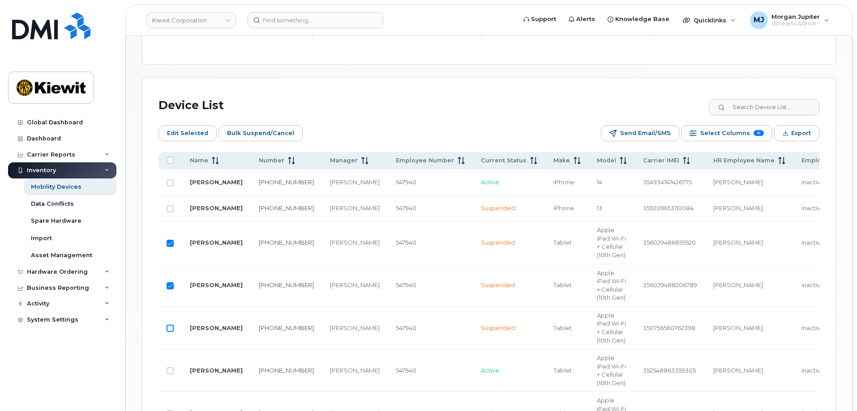
click at [172, 332] on input "Row Unselected" at bounding box center [170, 328] width 7 height 7
checkbox input "true"
click at [240, 131] on span "Bulk Suspend/Cancel" at bounding box center [260, 133] width 67 height 13
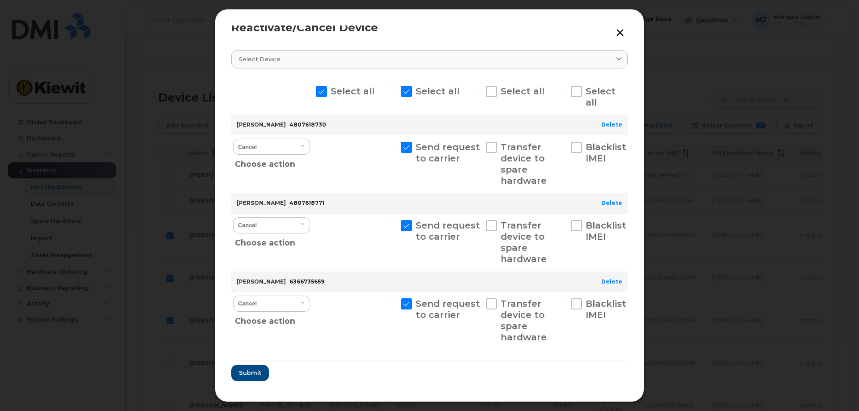
scroll to position [18, 0]
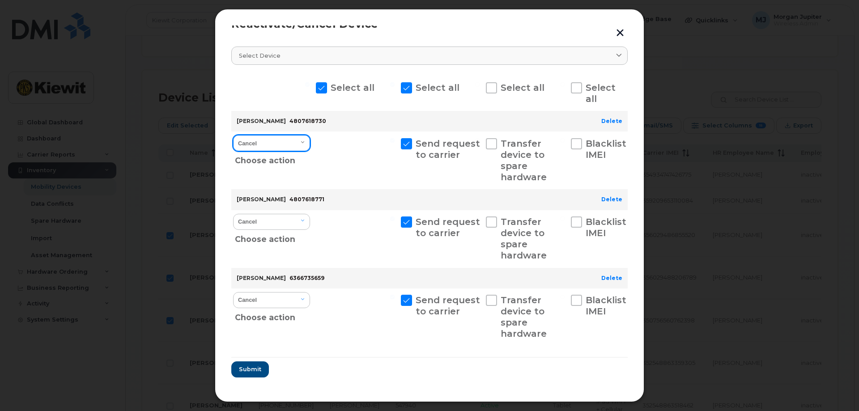
click at [302, 138] on select "Cancel Reactivate" at bounding box center [271, 143] width 77 height 16
click at [619, 35] on button "button" at bounding box center [620, 32] width 13 height 15
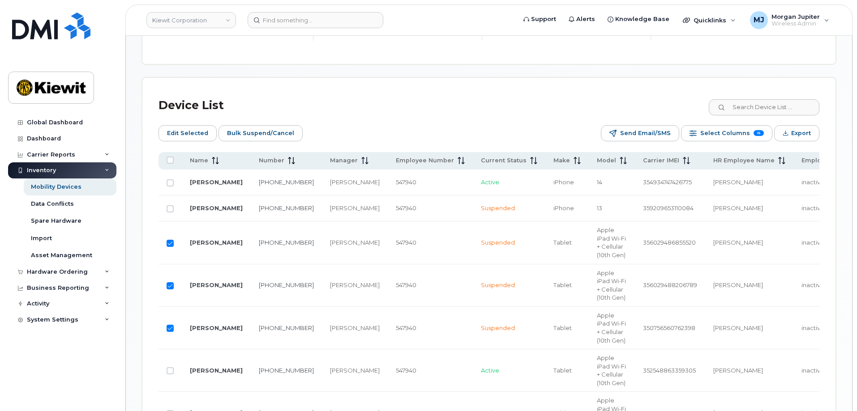
scroll to position [475, 0]
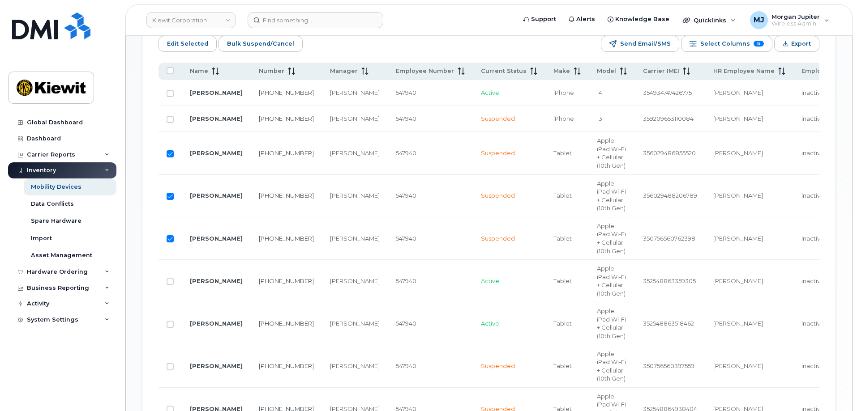
drag, startPoint x: 170, startPoint y: 157, endPoint x: 169, endPoint y: 168, distance: 11.2
click at [170, 157] on input "Row Selected" at bounding box center [170, 153] width 7 height 7
checkbox input "false"
drag, startPoint x: 171, startPoint y: 216, endPoint x: 167, endPoint y: 248, distance: 32.0
click at [171, 200] on input "Row Selected" at bounding box center [170, 196] width 7 height 7
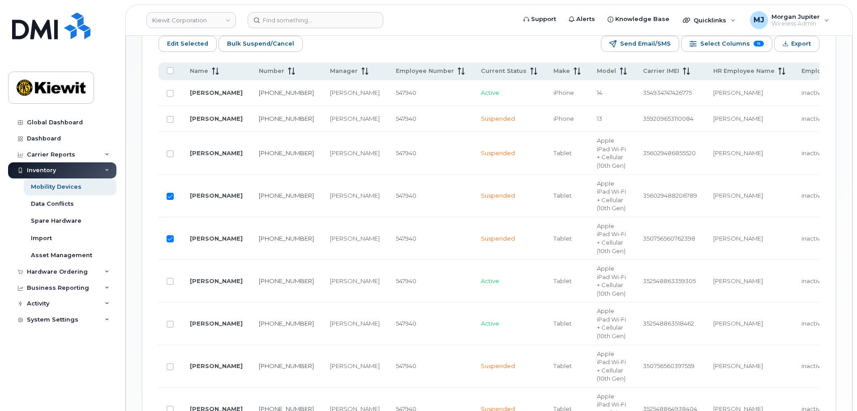
checkbox input "false"
click at [169, 243] on input "Row Selected" at bounding box center [170, 238] width 7 height 7
checkbox input "false"
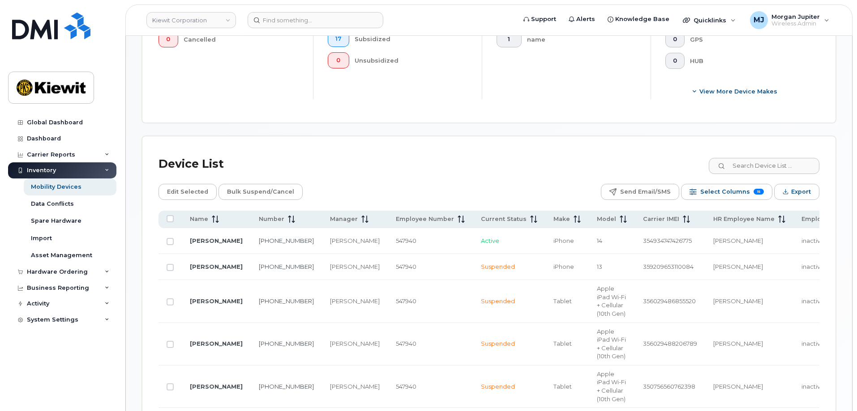
scroll to position [341, 0]
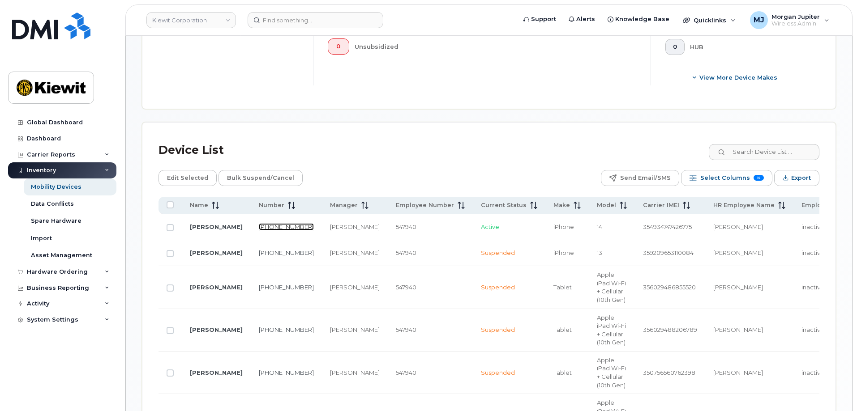
click at [259, 223] on link "217-407-1434" at bounding box center [286, 226] width 55 height 7
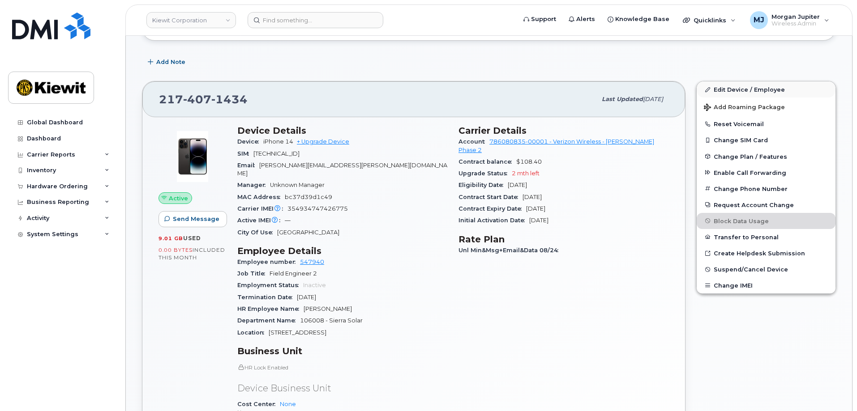
scroll to position [224, 0]
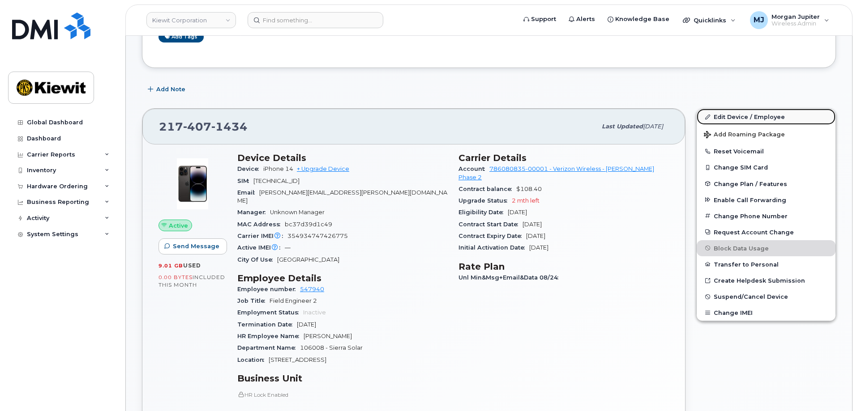
click at [773, 116] on link "Edit Device / Employee" at bounding box center [765, 117] width 139 height 16
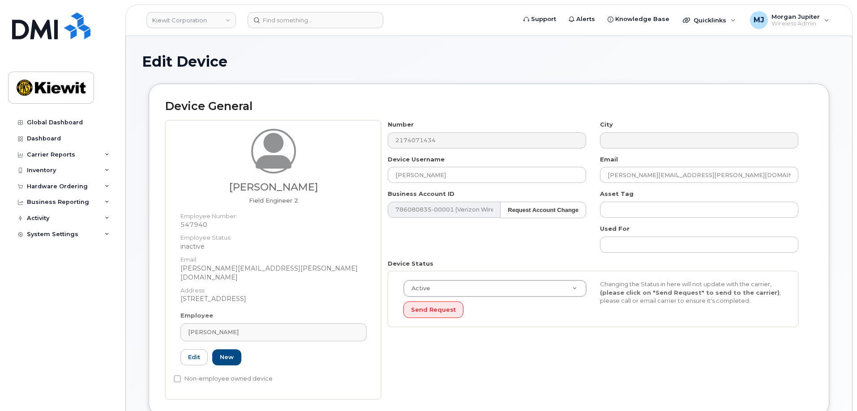
scroll to position [45, 0]
